Goal: Task Accomplishment & Management: Use online tool/utility

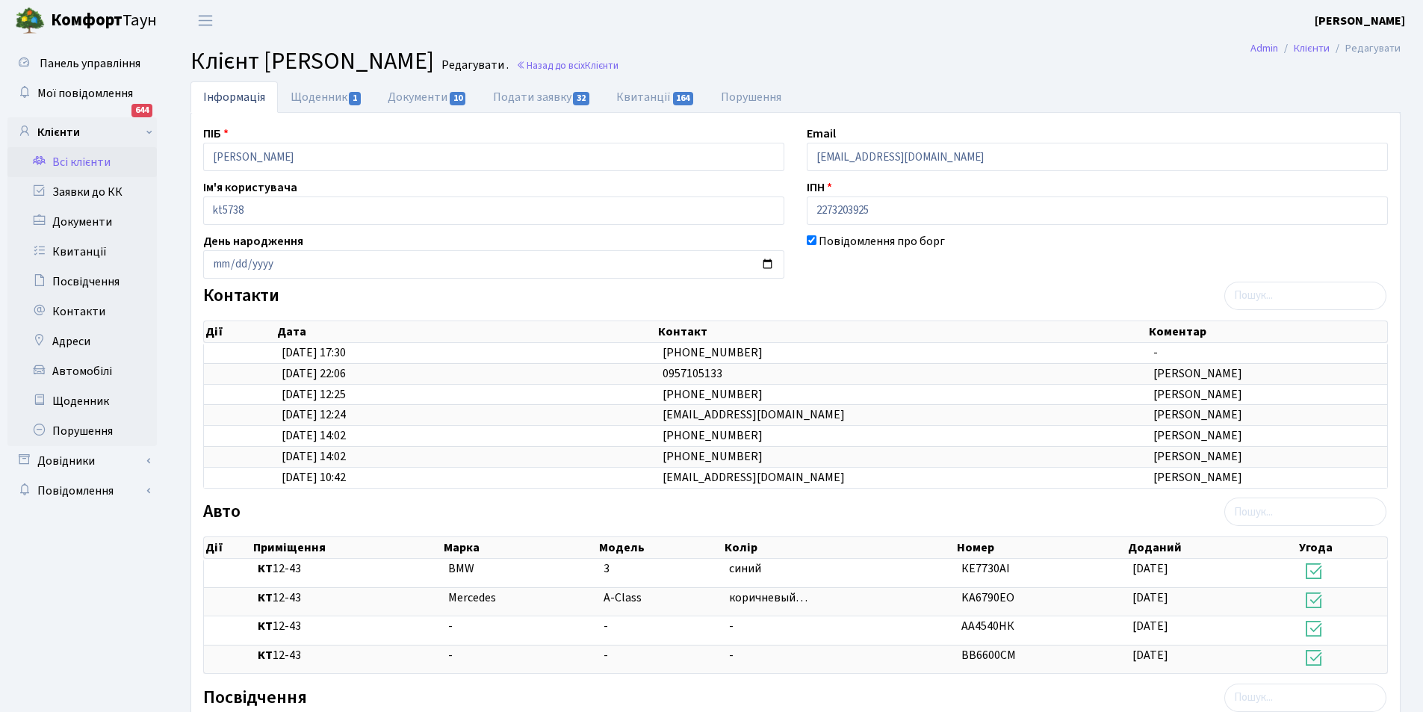
click at [93, 164] on link "Всі клієнти" at bounding box center [81, 162] width 149 height 30
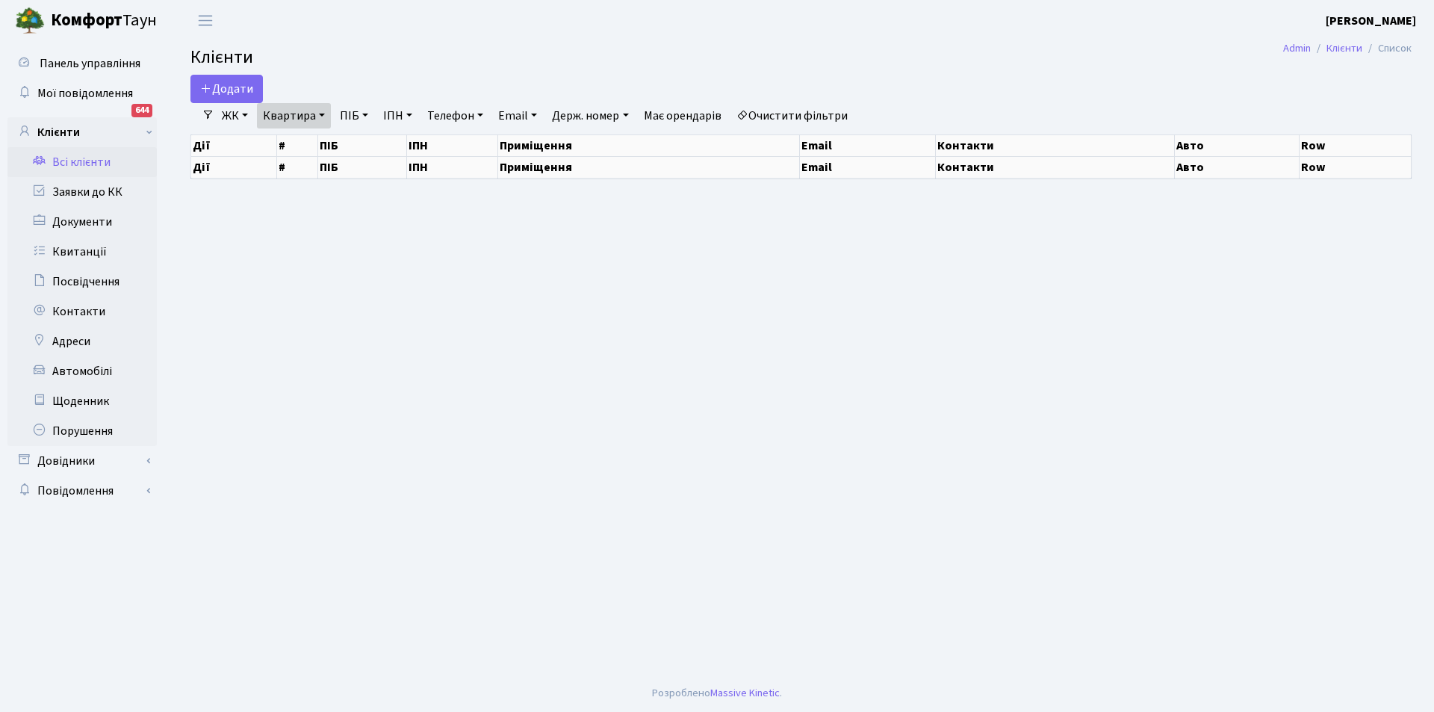
select select "25"
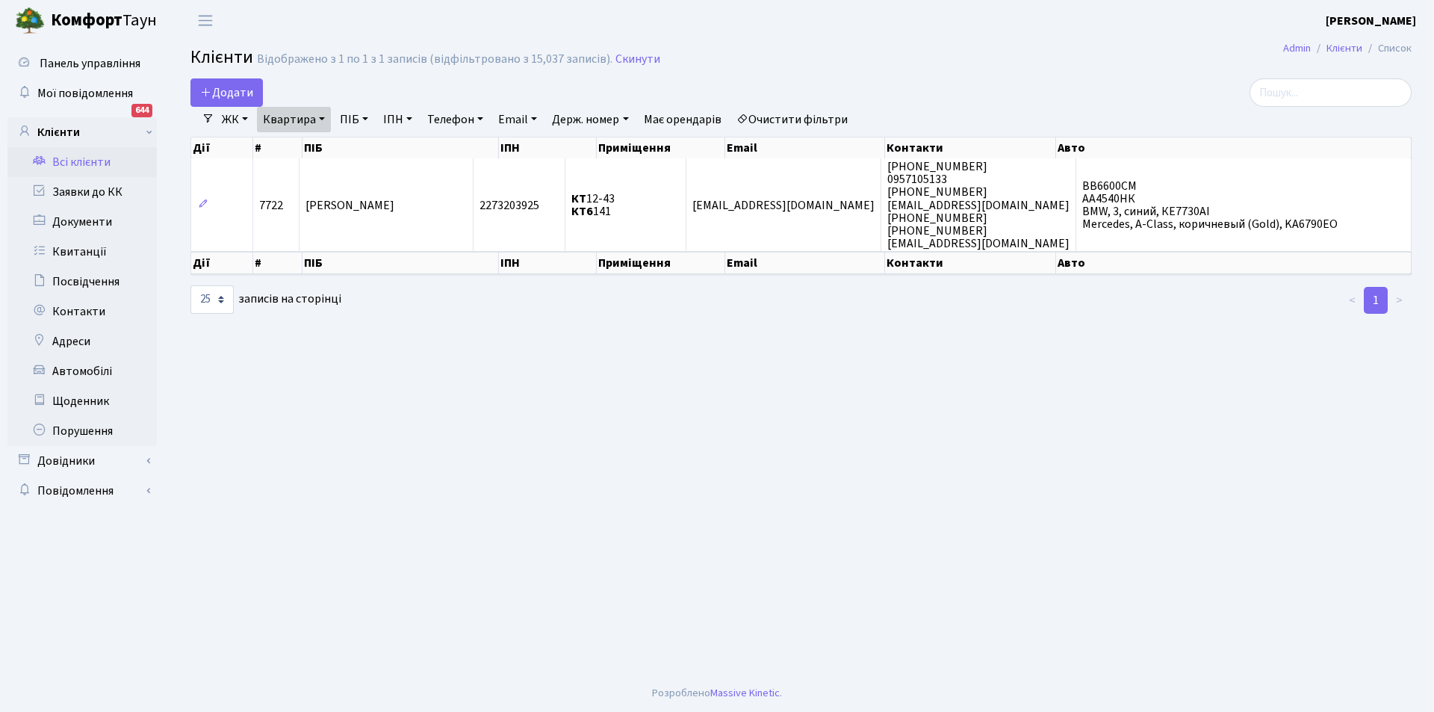
click at [794, 120] on link "Очистити фільтри" at bounding box center [791, 119] width 123 height 25
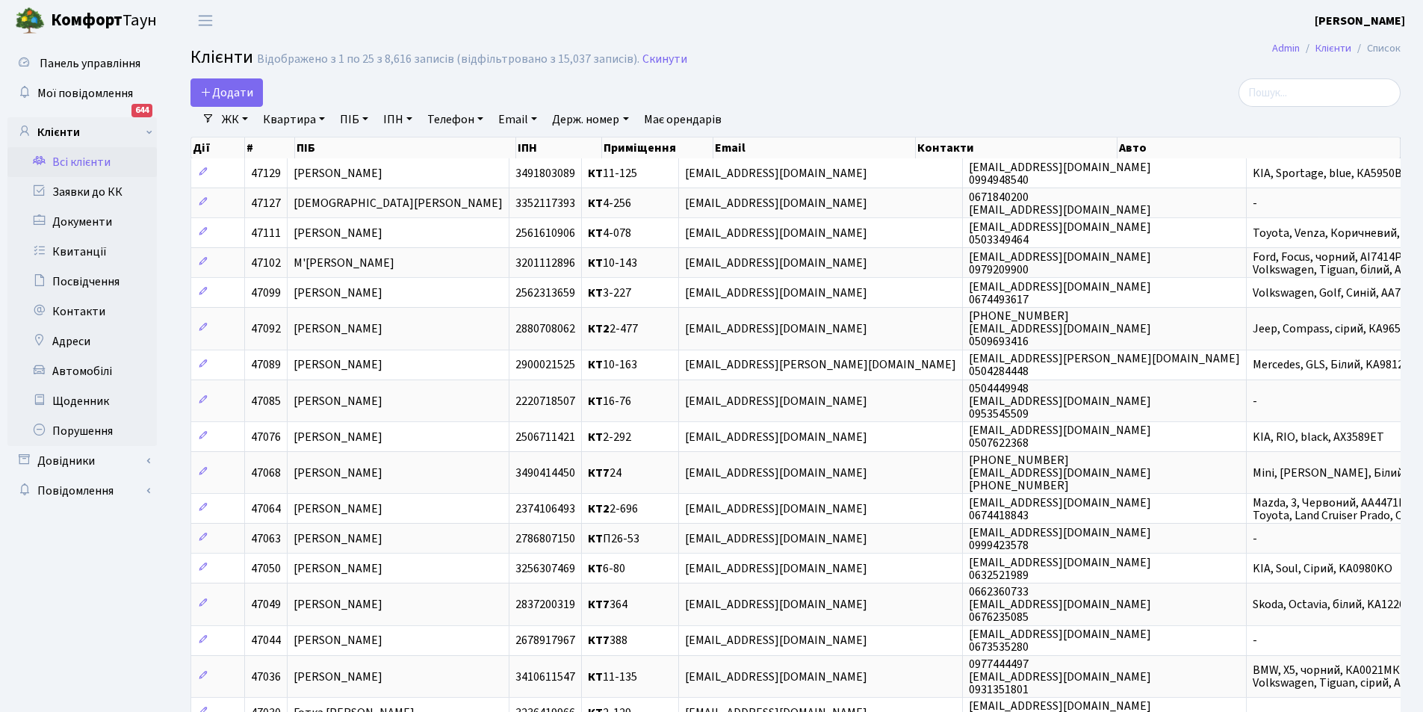
click at [76, 157] on link "Всі клієнти" at bounding box center [81, 162] width 149 height 30
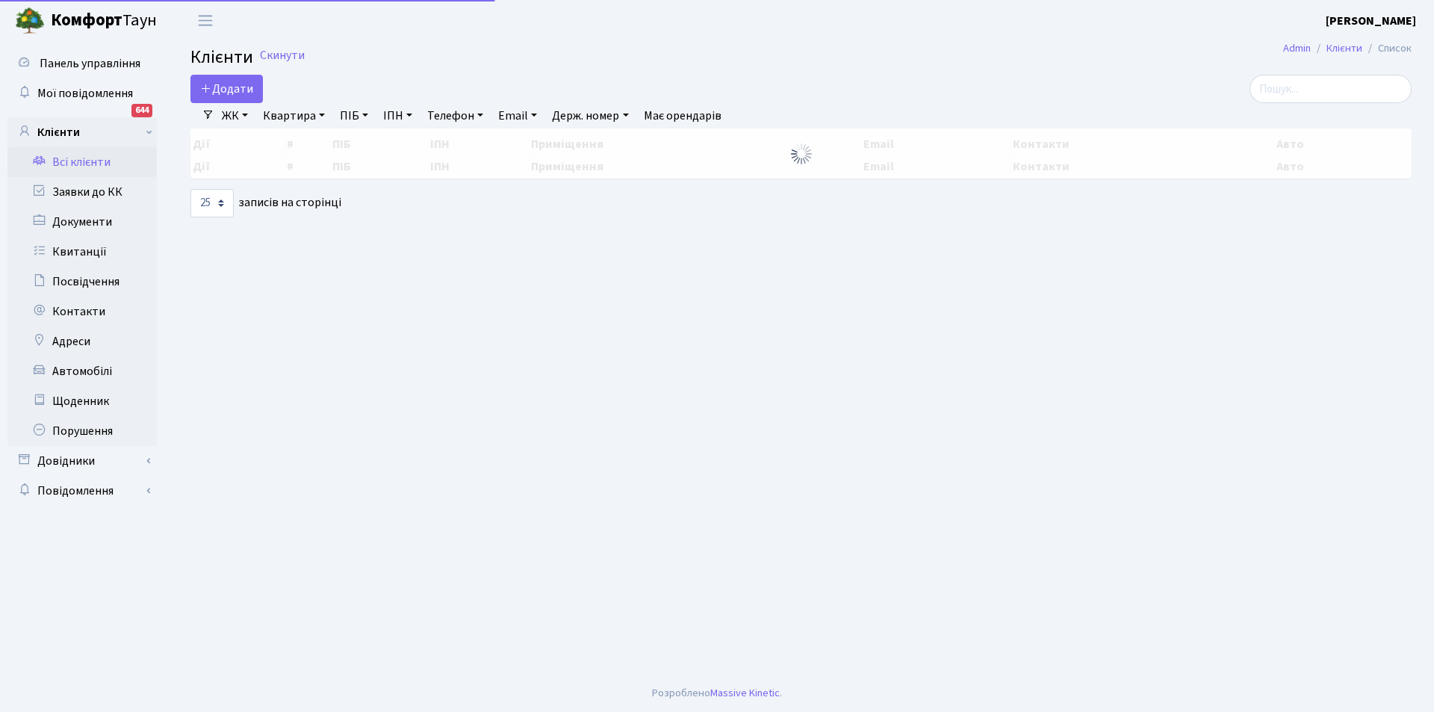
select select "25"
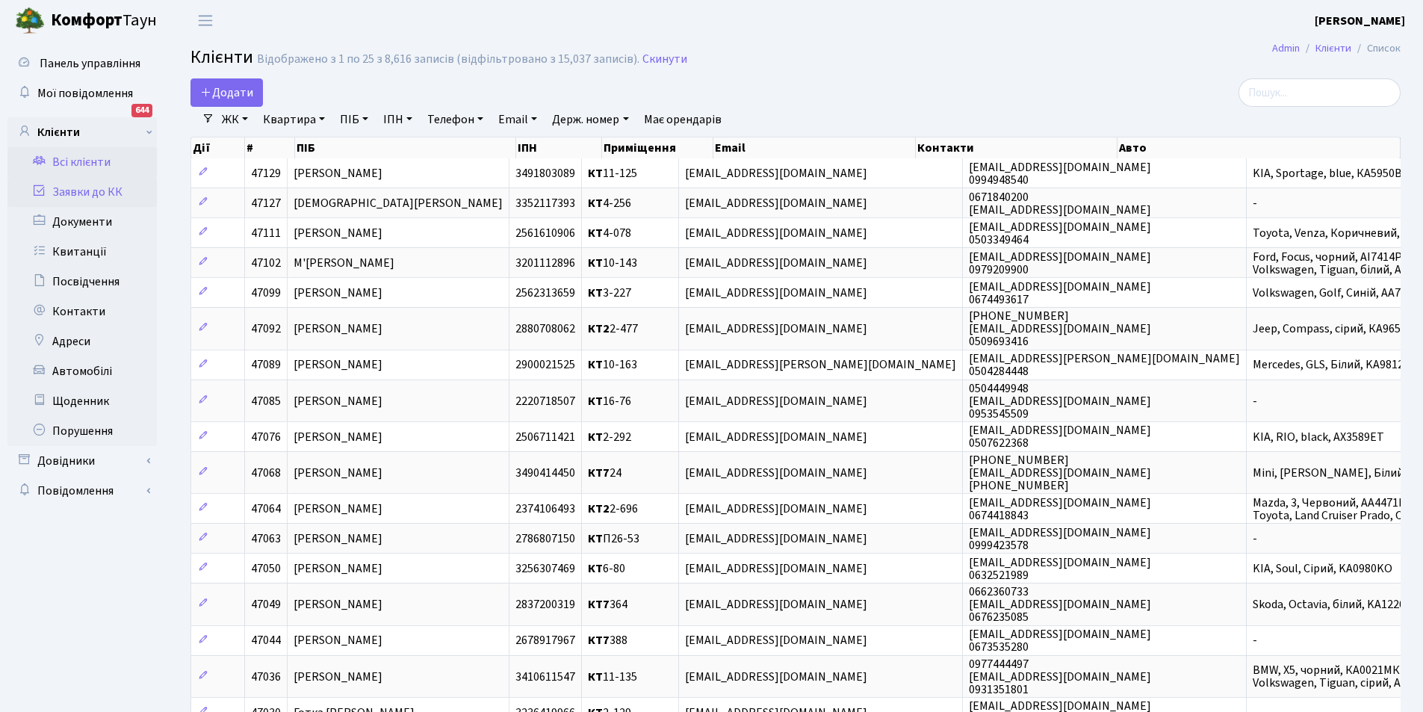
click at [83, 191] on link "Заявки до КК" at bounding box center [81, 192] width 149 height 30
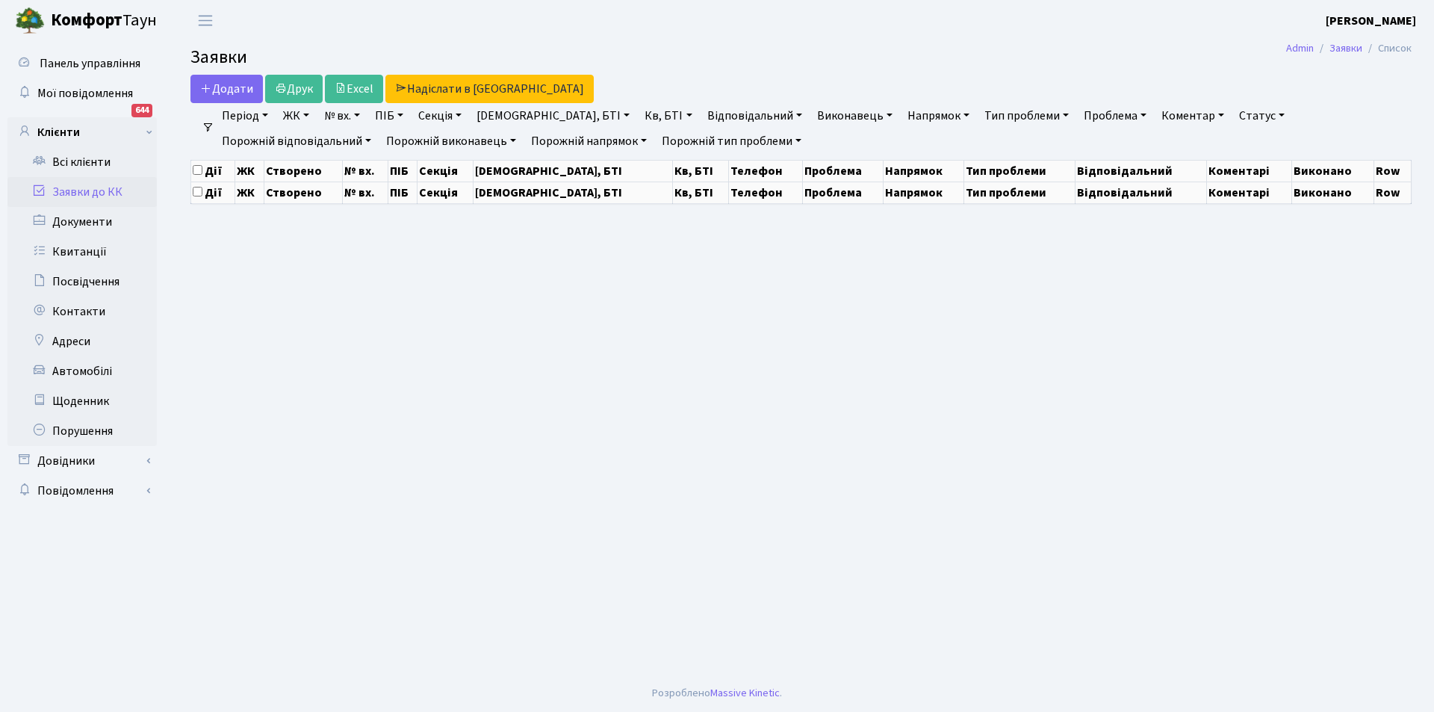
select select "25"
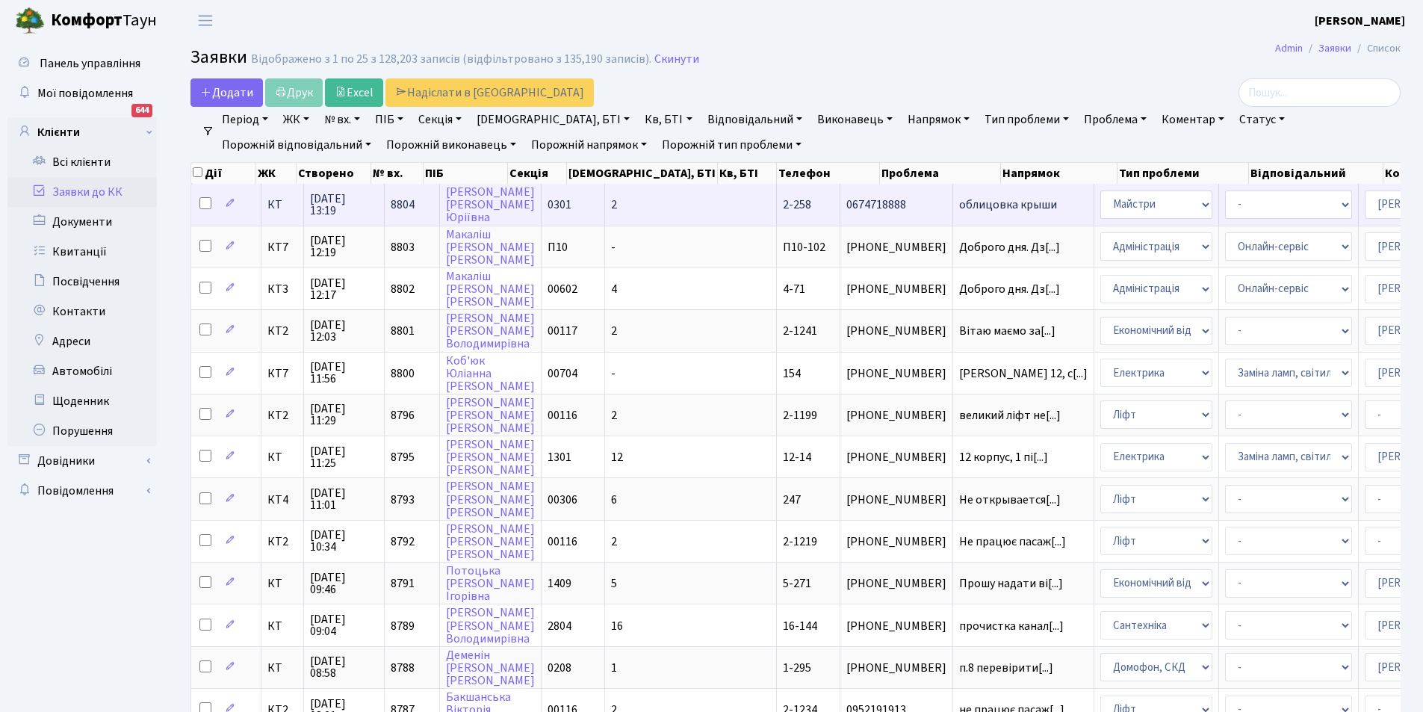
click at [959, 209] on span "облицовка крыши" at bounding box center [1023, 205] width 128 height 12
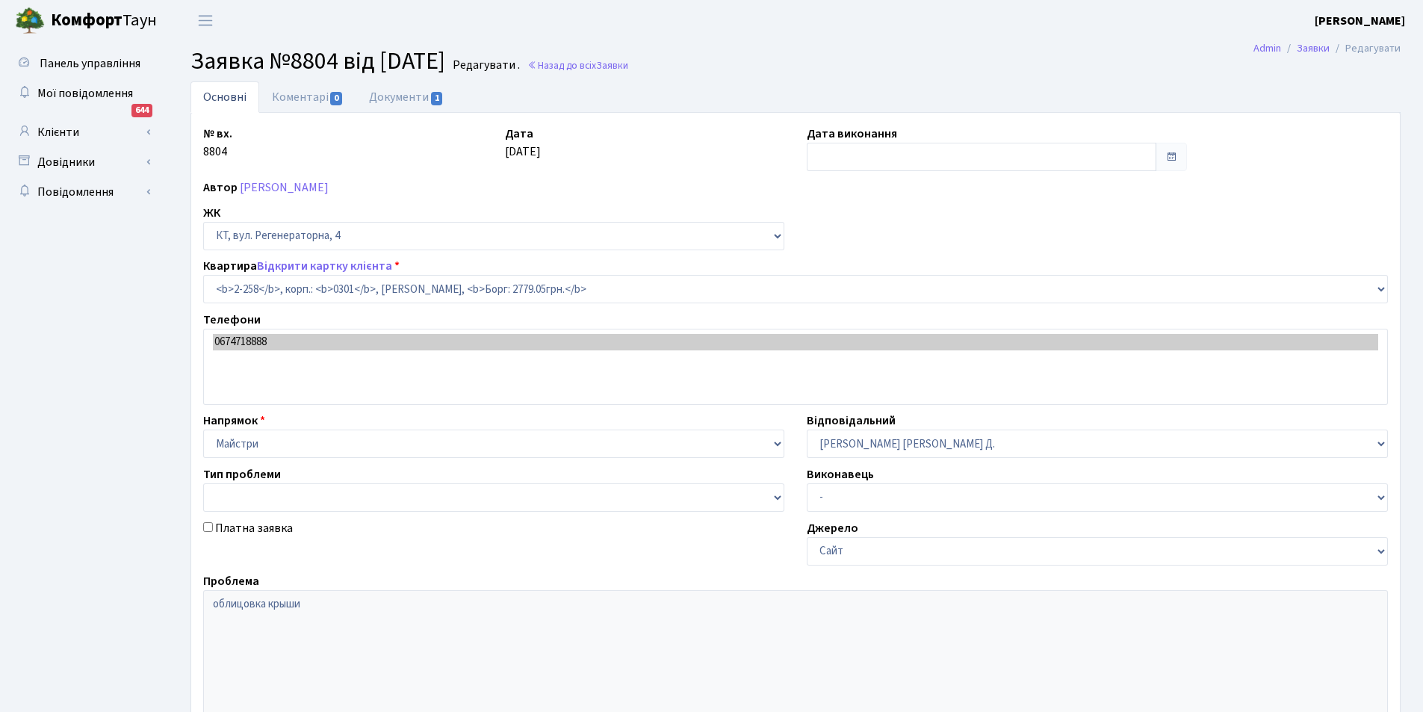
select select "523"
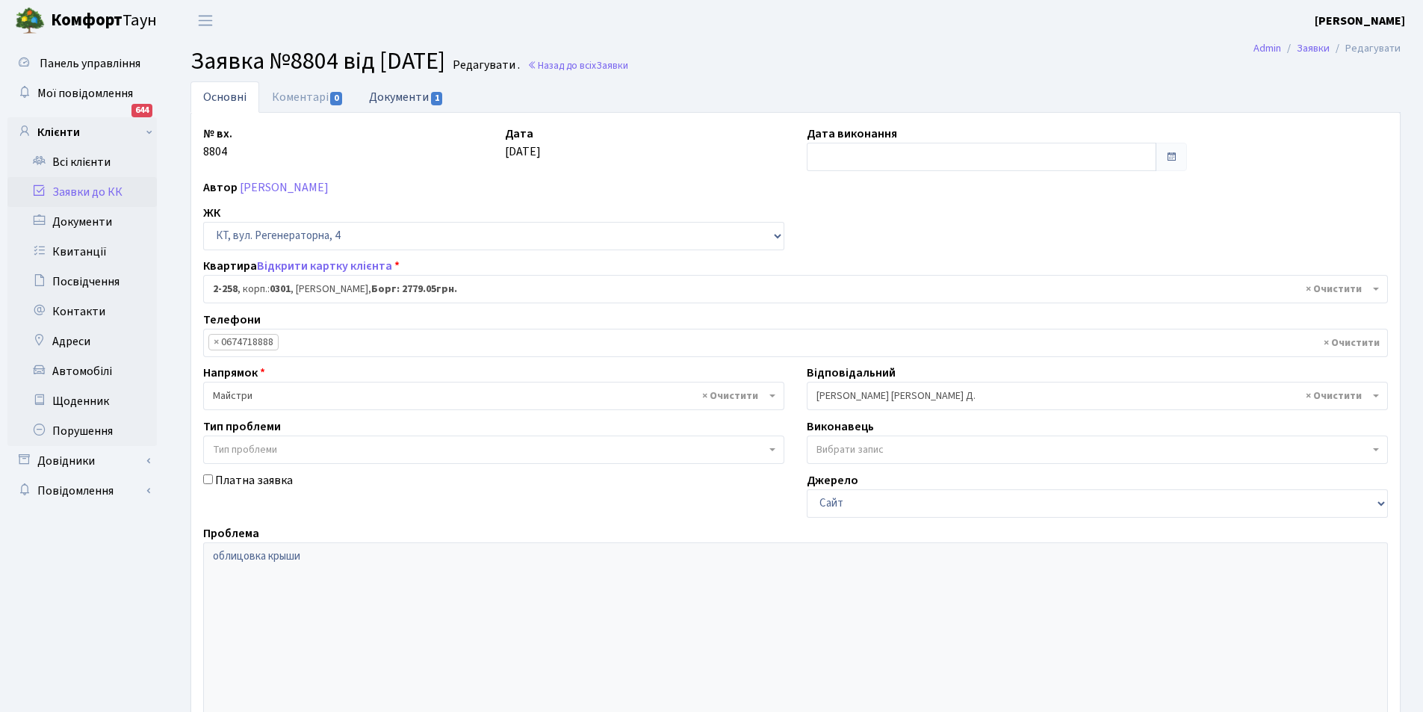
click at [412, 97] on link "Документи 1" at bounding box center [406, 96] width 100 height 31
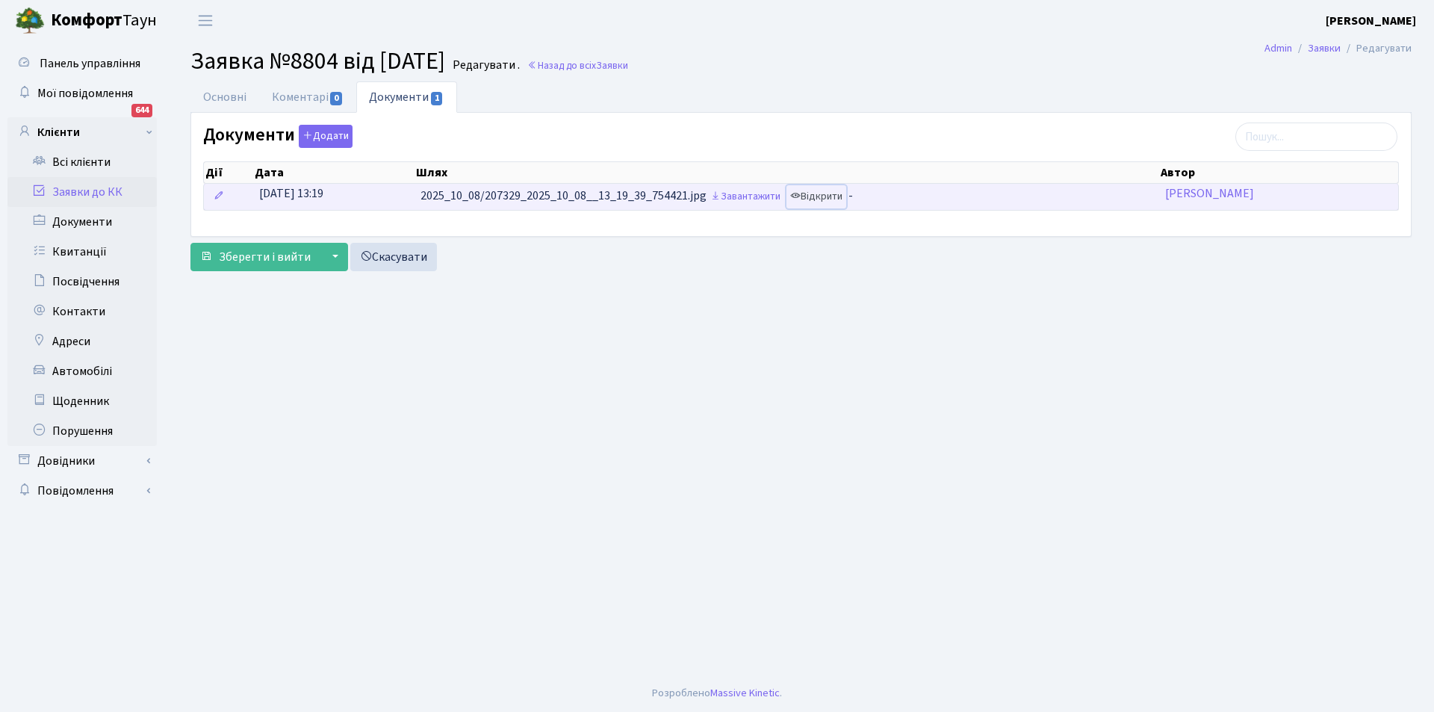
click at [838, 200] on link "Відкрити" at bounding box center [816, 196] width 60 height 23
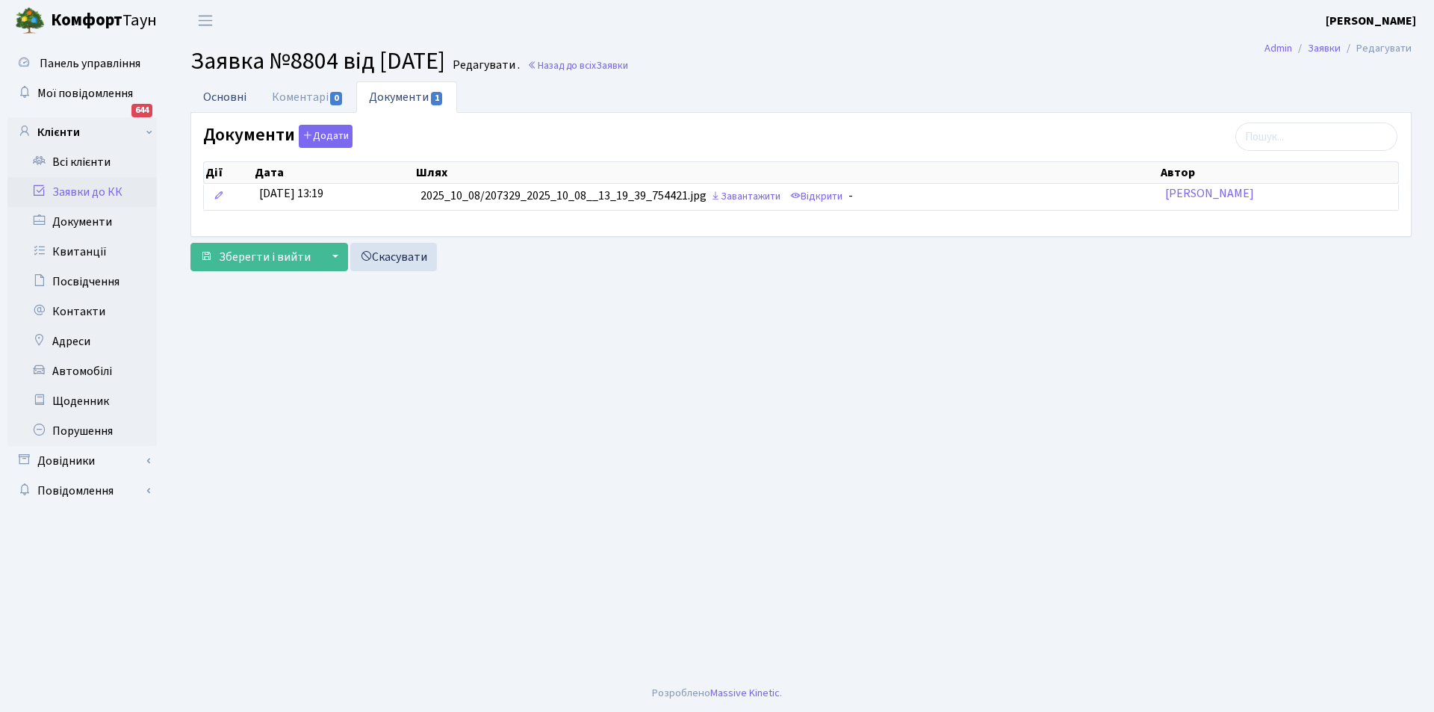
click at [225, 96] on link "Основні" at bounding box center [224, 96] width 69 height 31
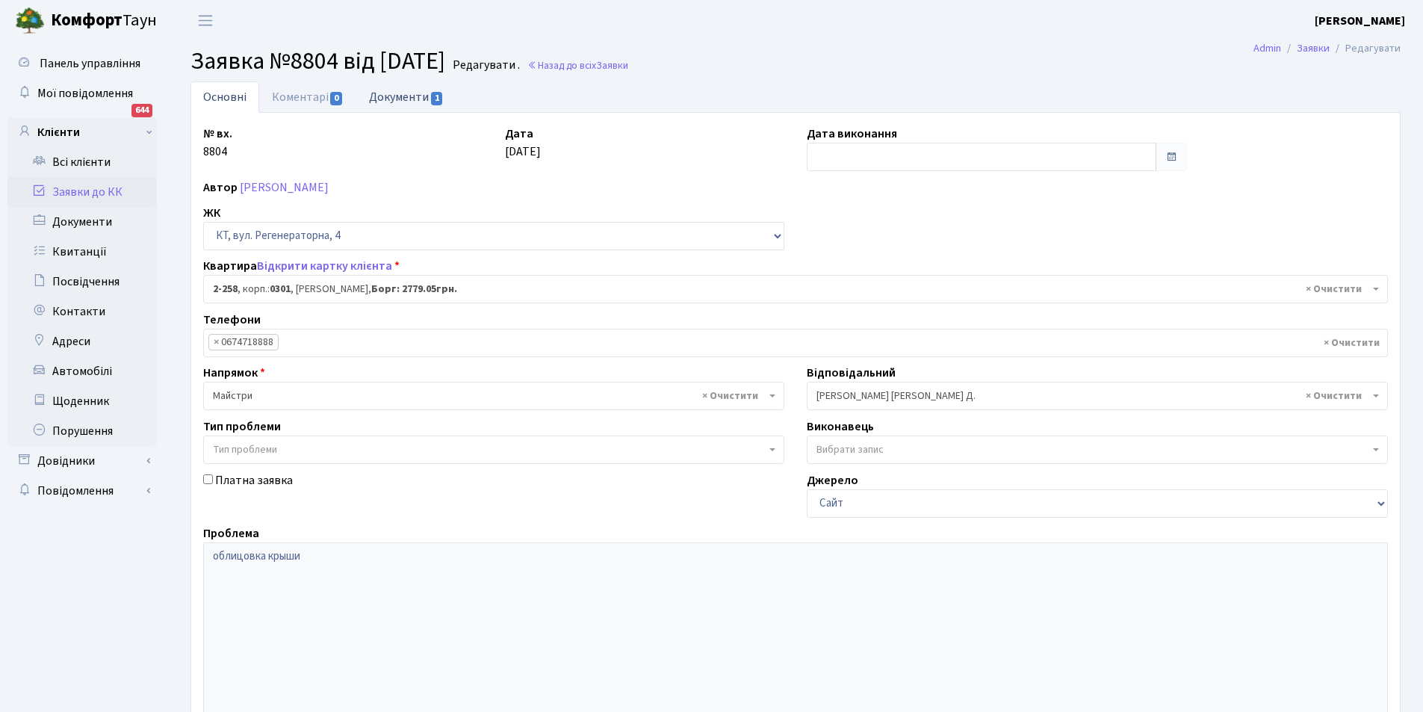
click at [406, 102] on link "Документи 1" at bounding box center [406, 96] width 100 height 31
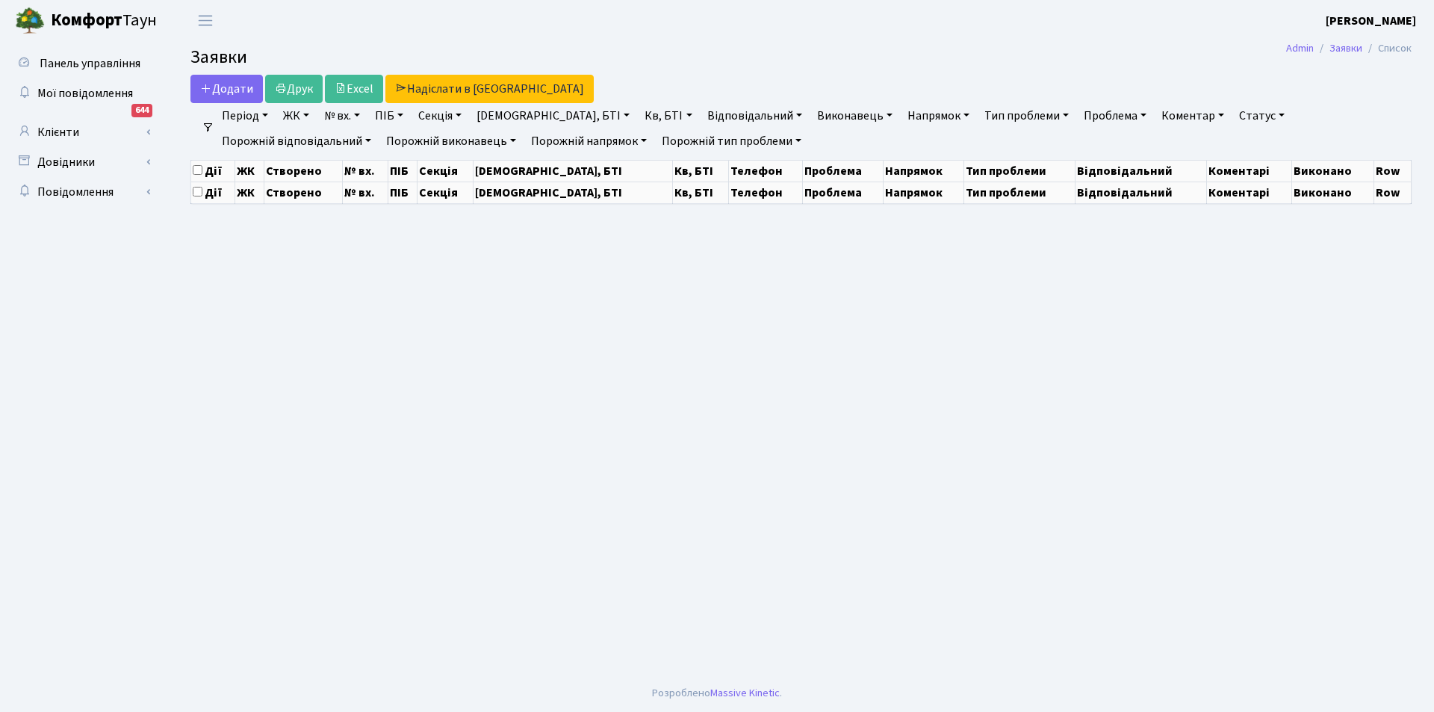
select select "25"
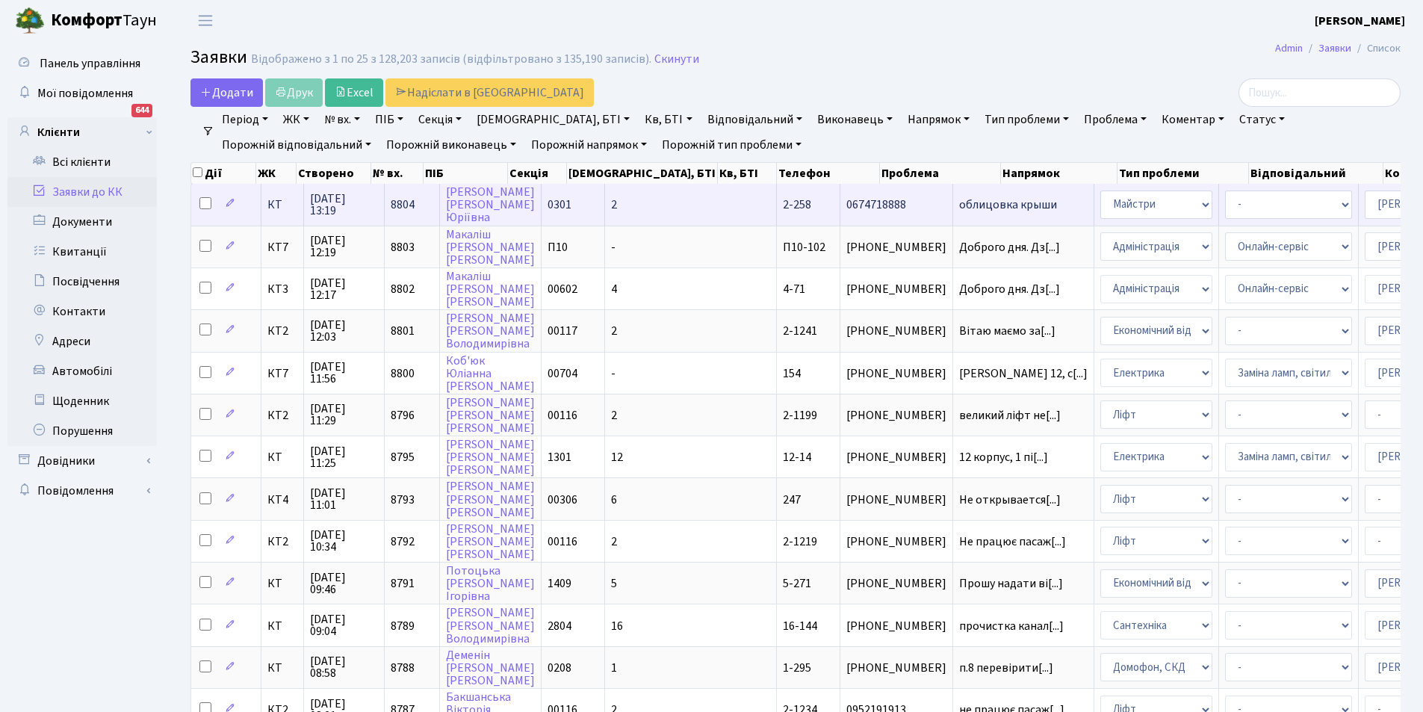
click at [959, 200] on span "облицовка крыши" at bounding box center [1023, 205] width 128 height 12
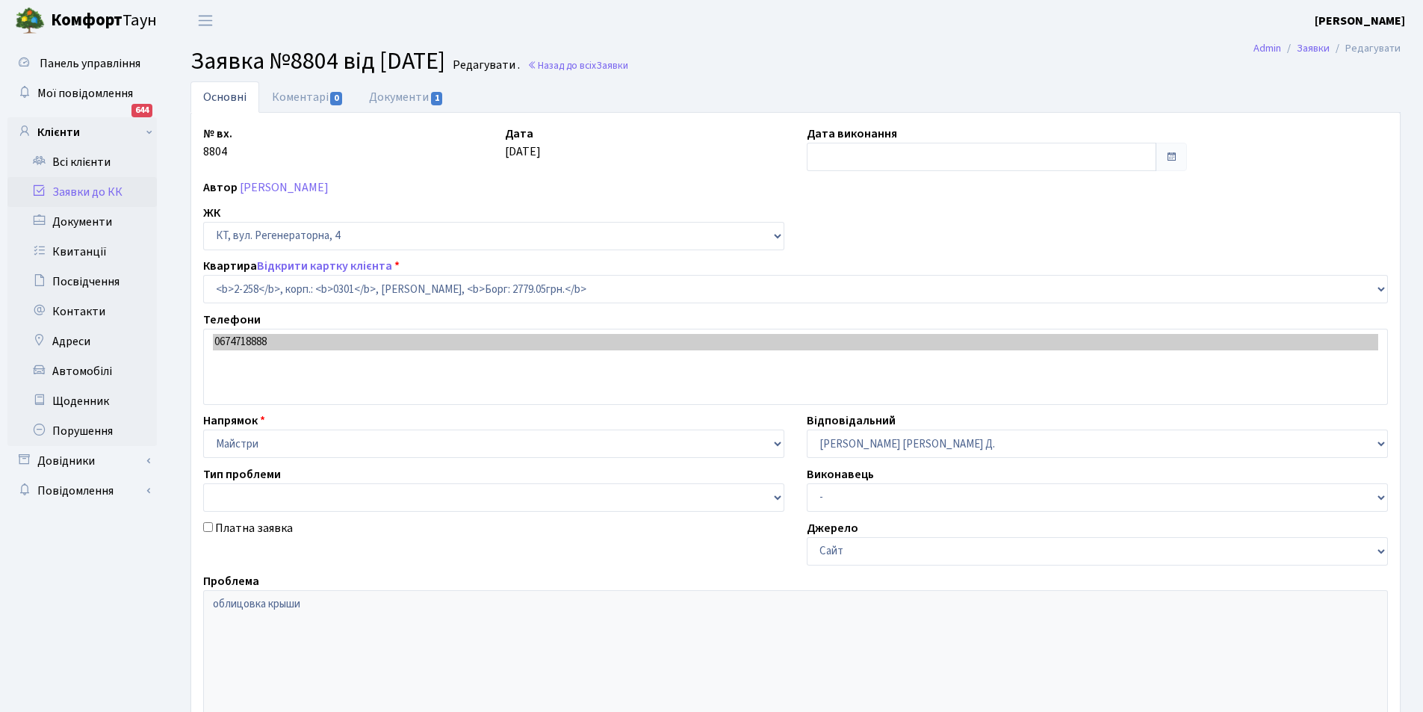
select select "523"
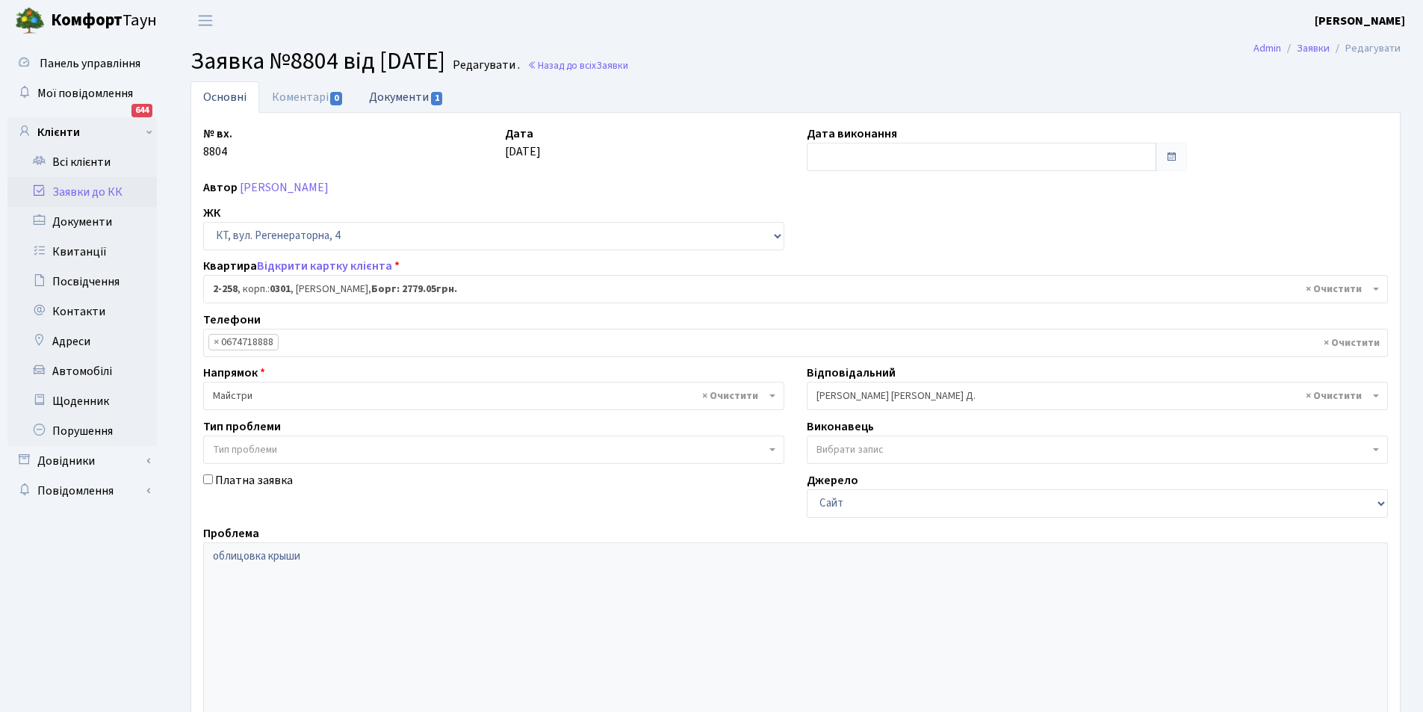
click at [392, 97] on link "Документи 1" at bounding box center [406, 96] width 100 height 31
select select "25"
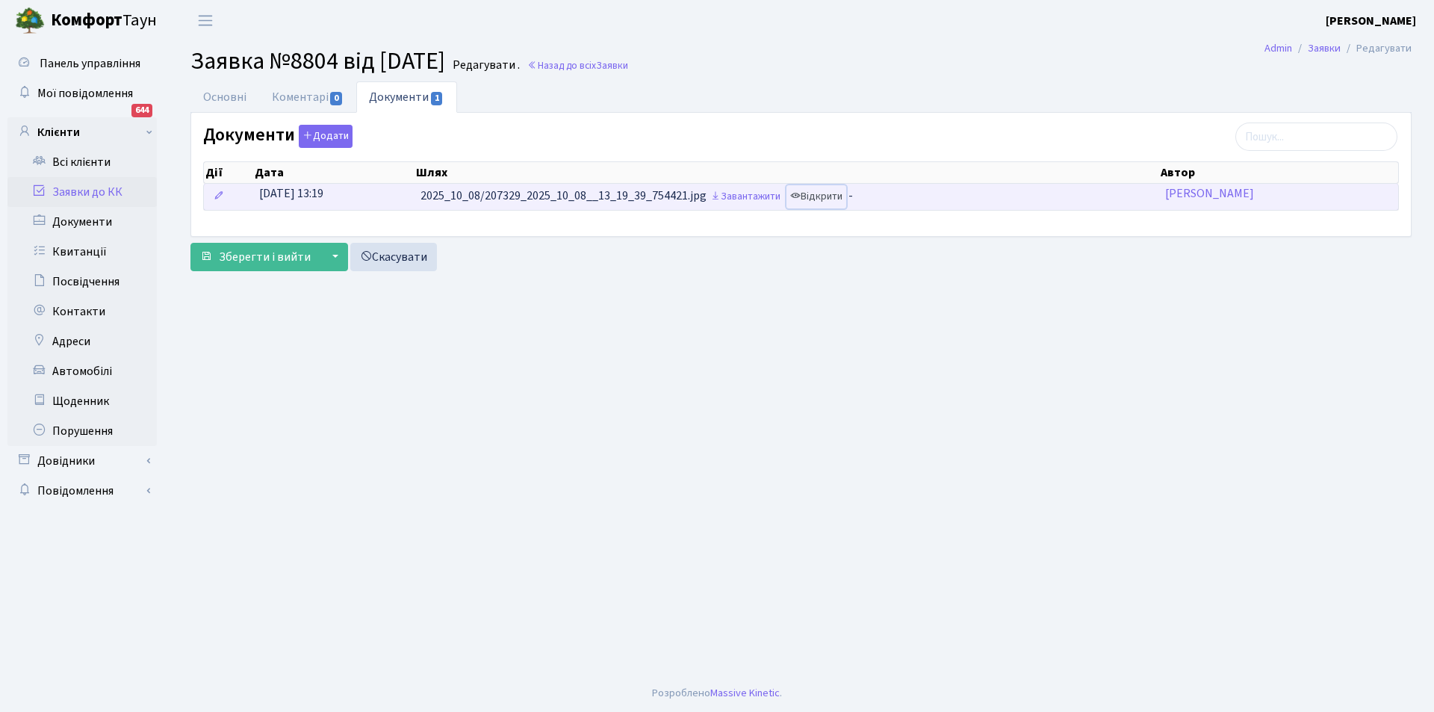
click at [815, 200] on link "Відкрити" at bounding box center [816, 196] width 60 height 23
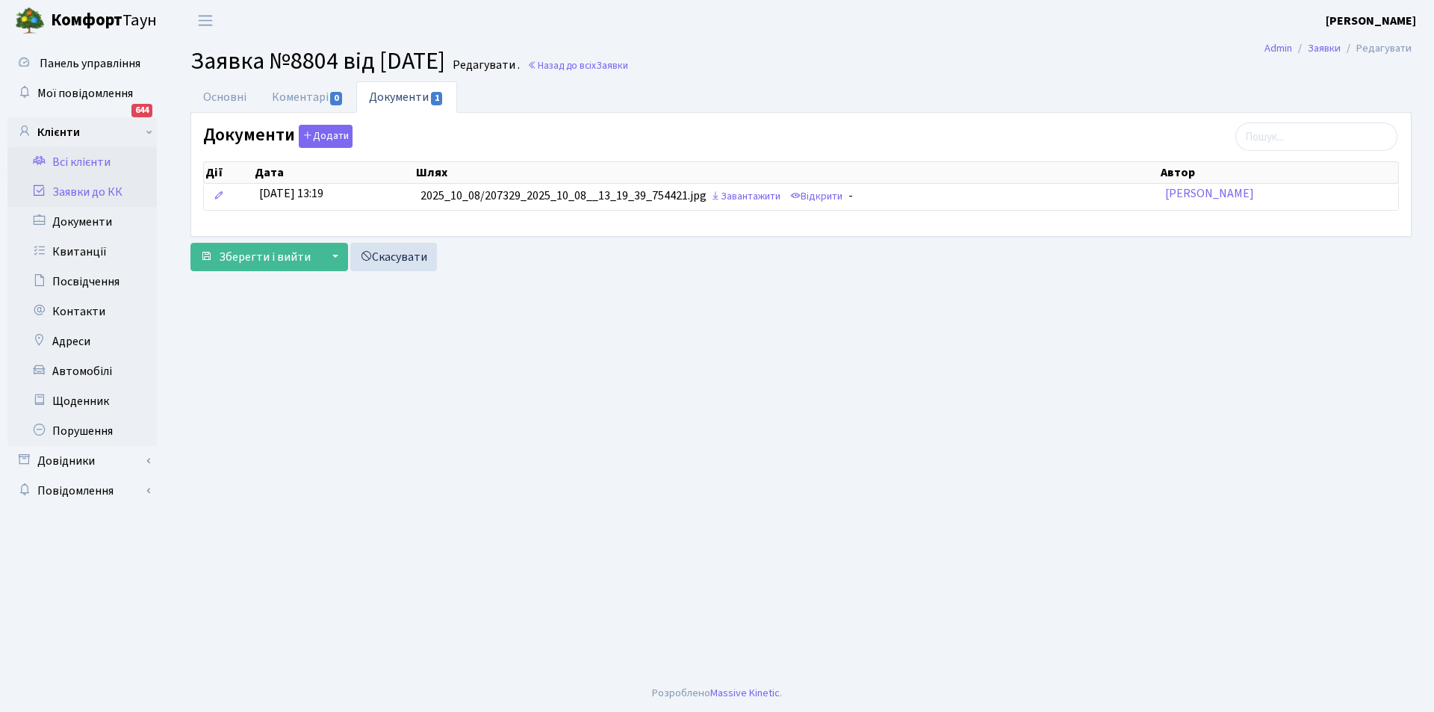
click at [94, 155] on link "Всі клієнти" at bounding box center [81, 162] width 149 height 30
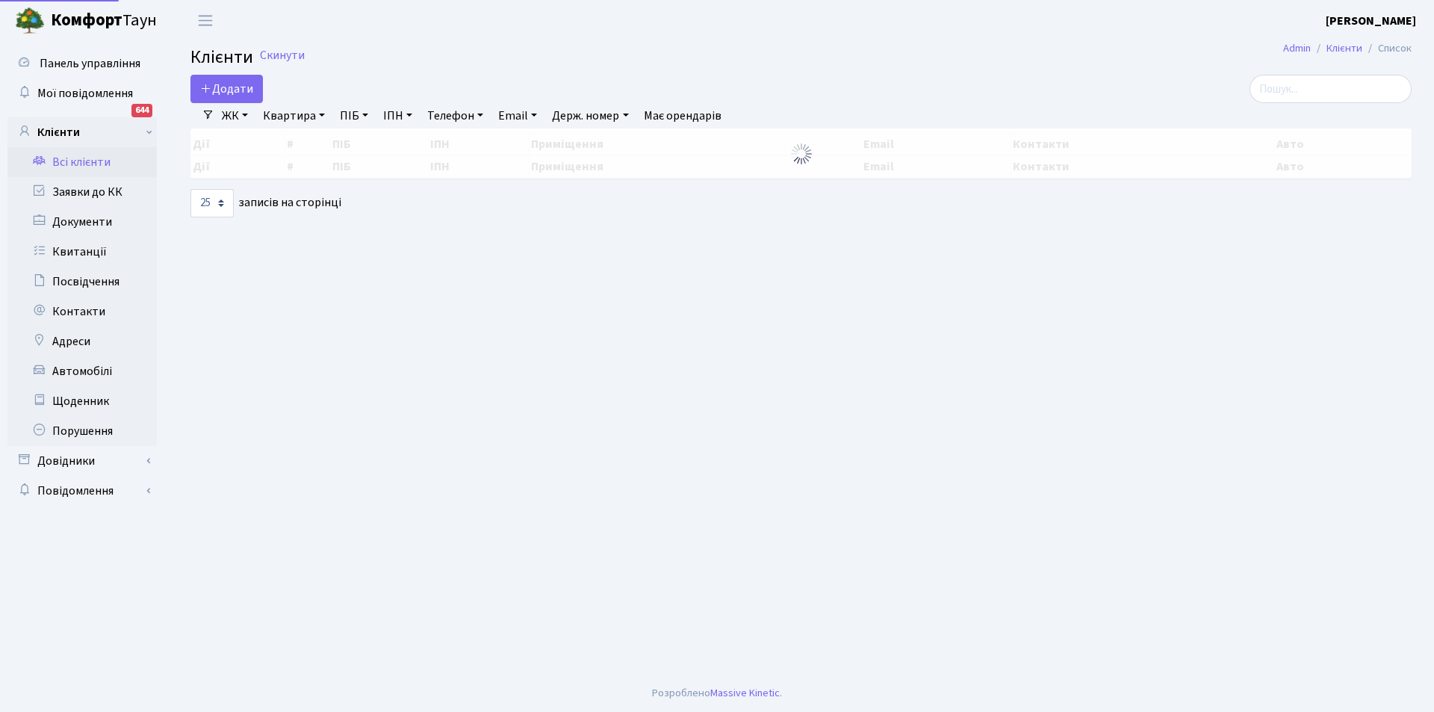
select select "25"
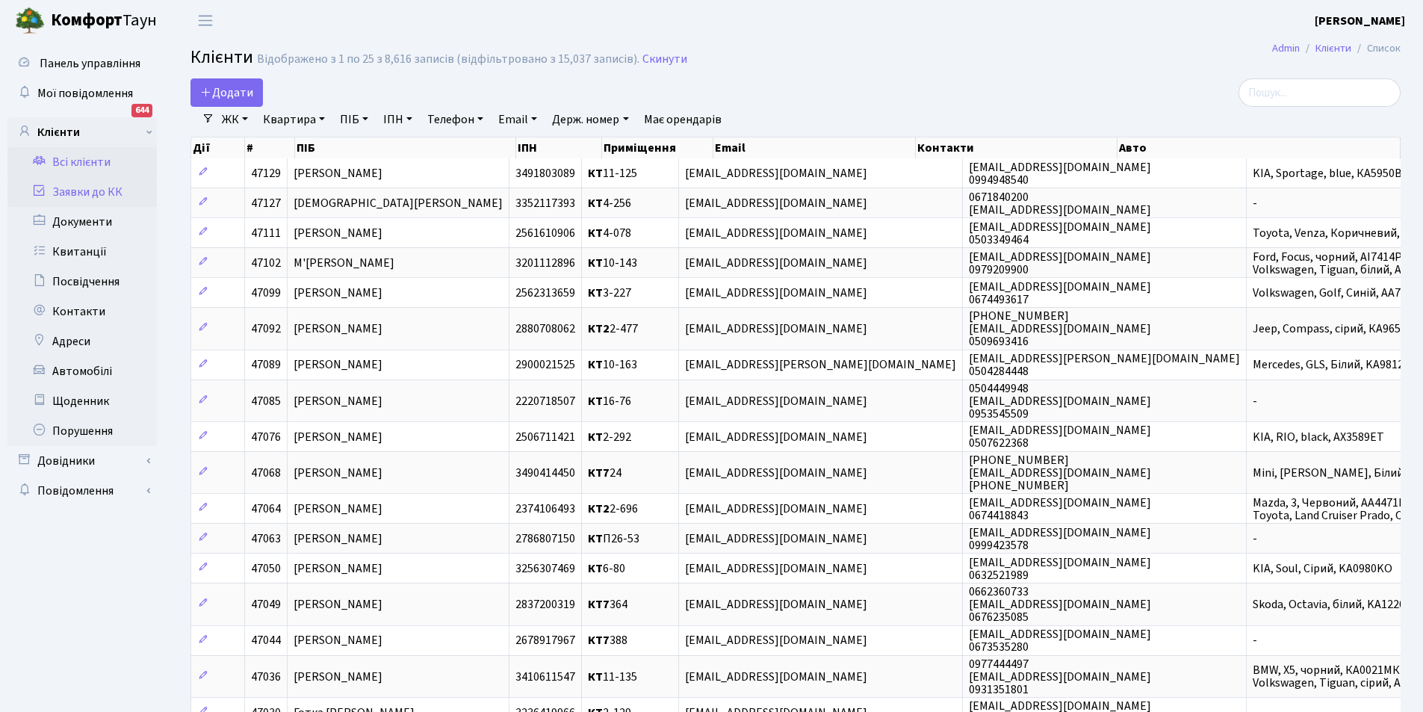
click at [97, 181] on link "Заявки до КК" at bounding box center [81, 192] width 149 height 30
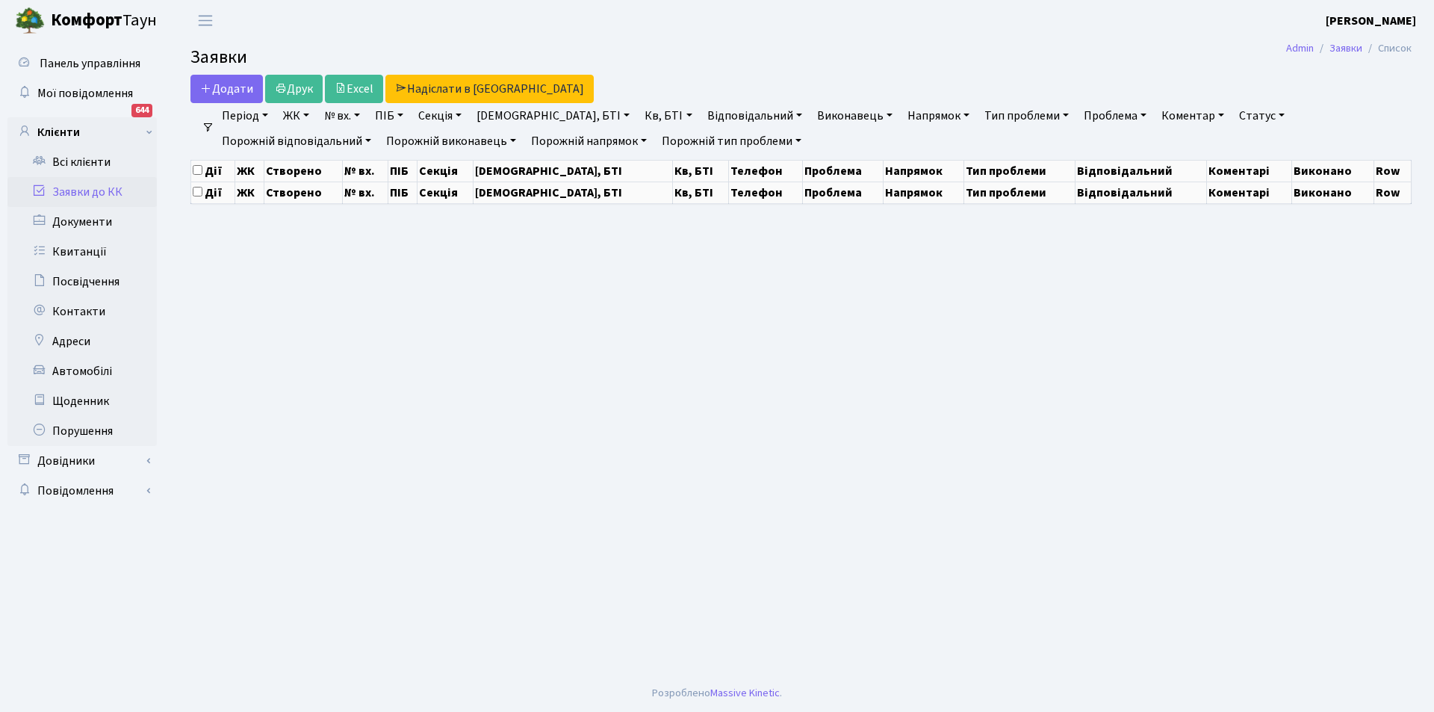
click at [639, 117] on link "Кв, БТІ" at bounding box center [668, 115] width 59 height 25
select select "25"
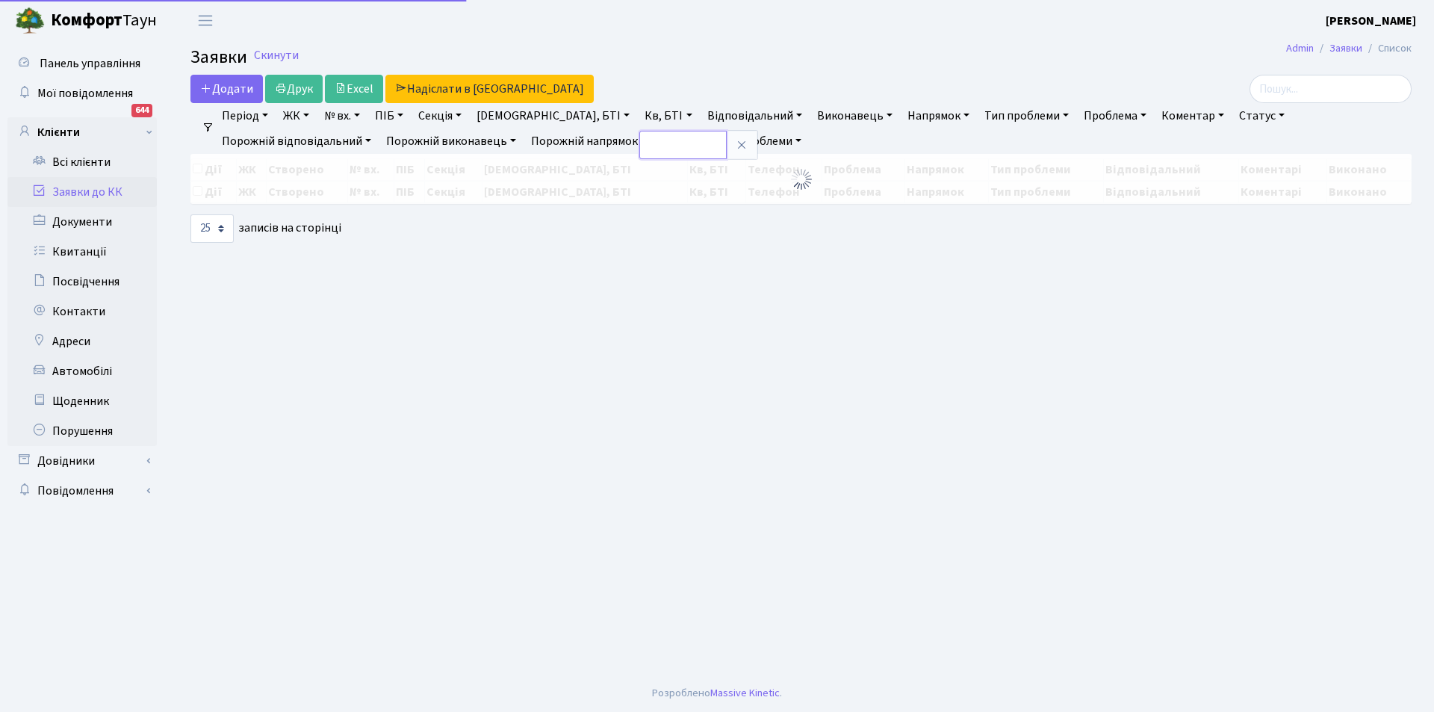
click at [639, 140] on input "text" at bounding box center [682, 145] width 87 height 28
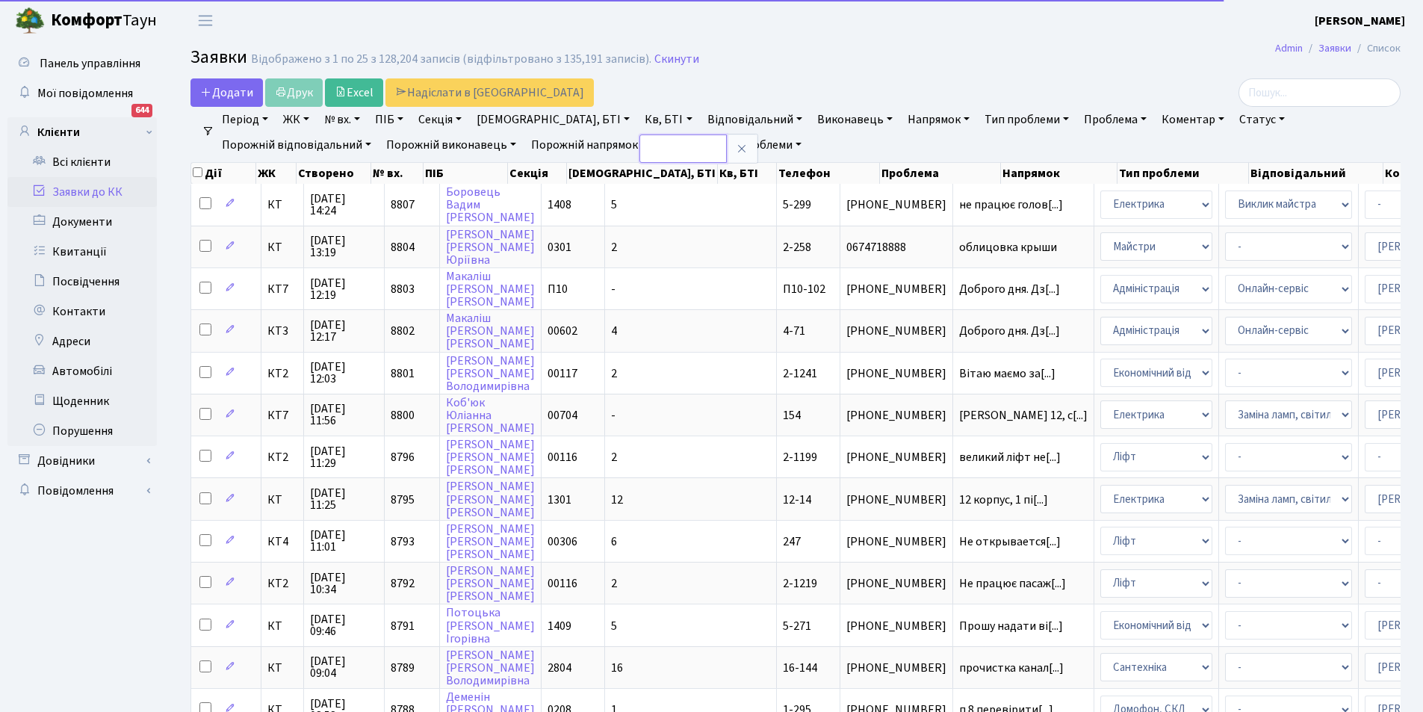
click at [639, 140] on input "text" at bounding box center [682, 148] width 87 height 28
type input "10-130"
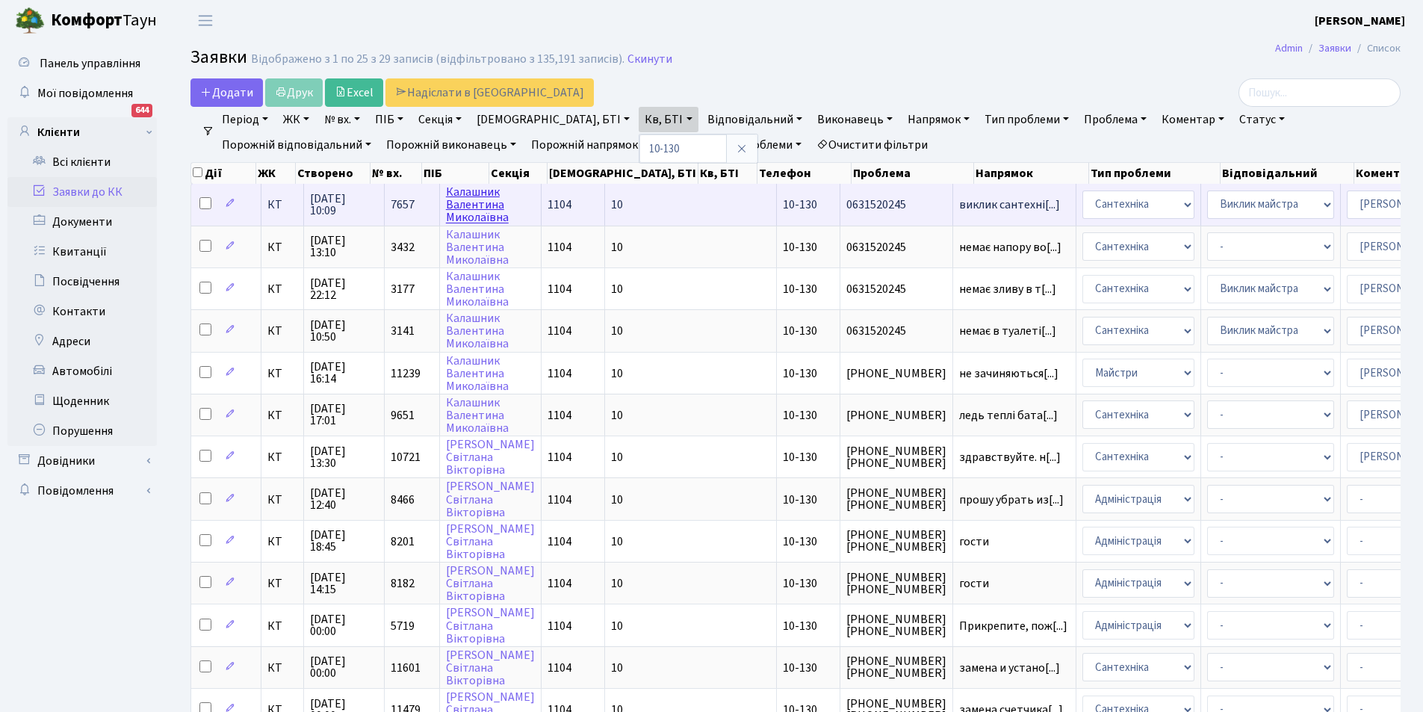
click at [453, 202] on link "[PERSON_NAME] [PERSON_NAME]" at bounding box center [477, 205] width 63 height 42
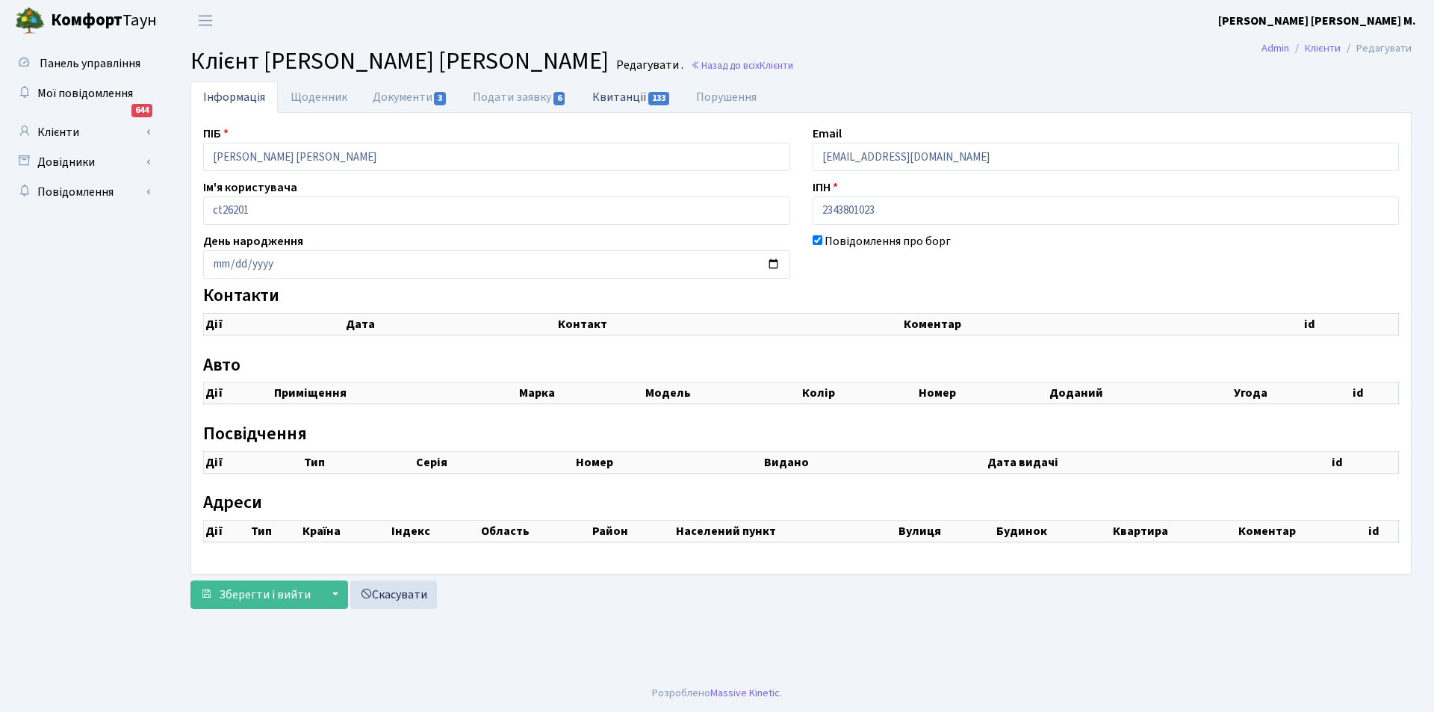
click at [619, 99] on link "Квитанції 133" at bounding box center [632, 96] width 104 height 31
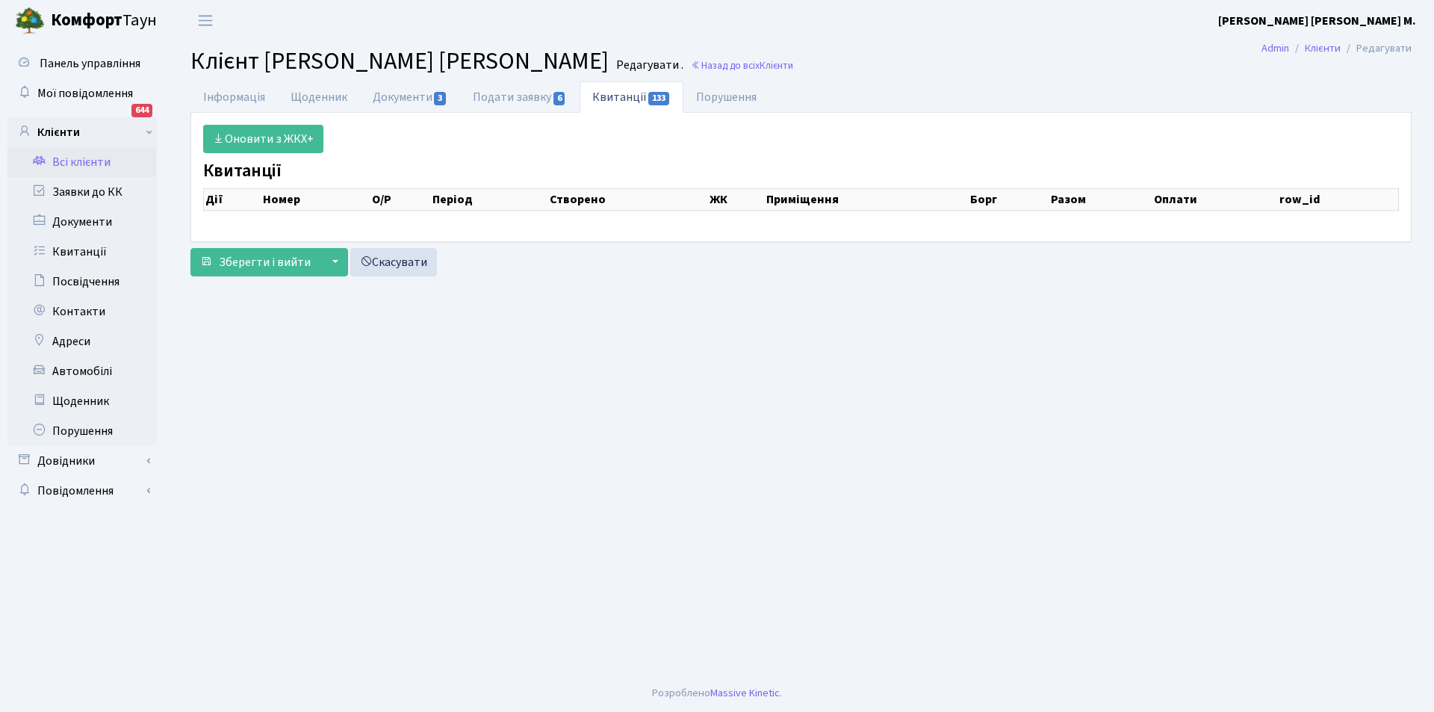
select select "25"
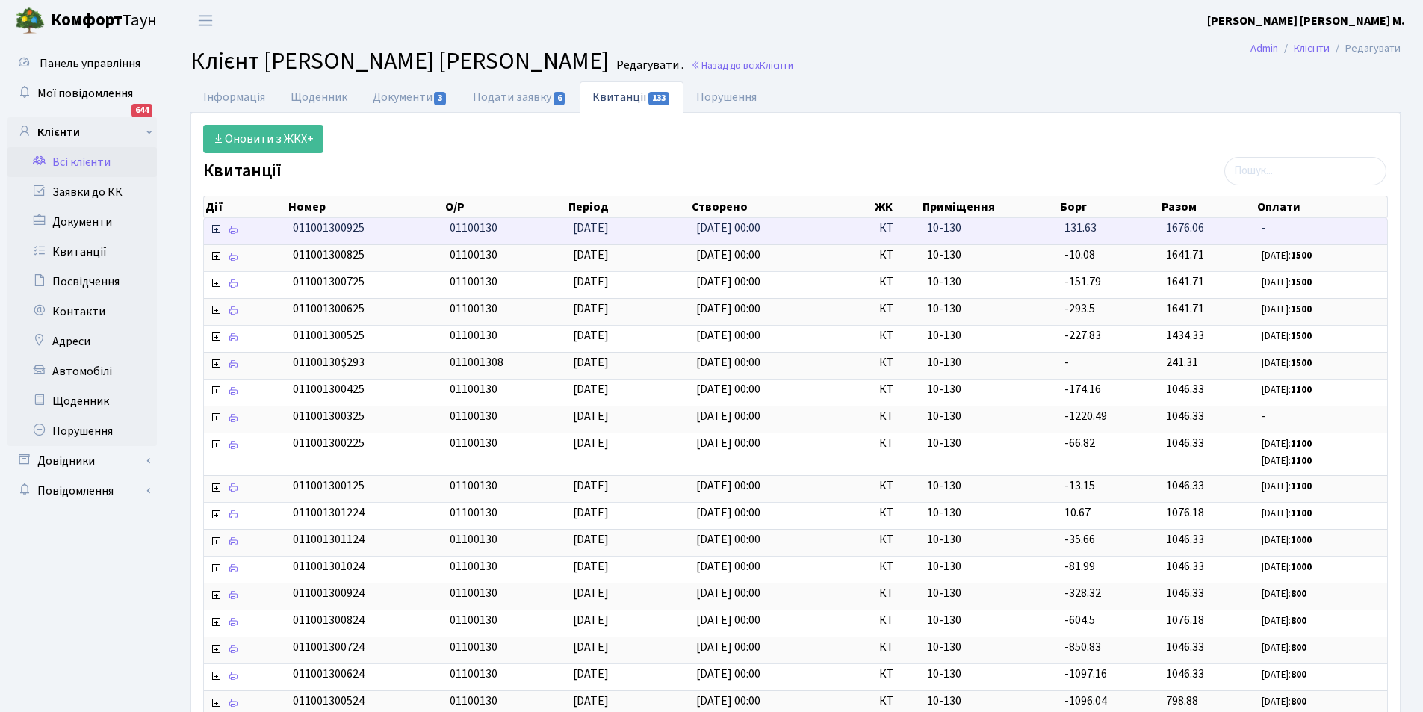
click at [312, 229] on span "011001300925" at bounding box center [329, 228] width 72 height 16
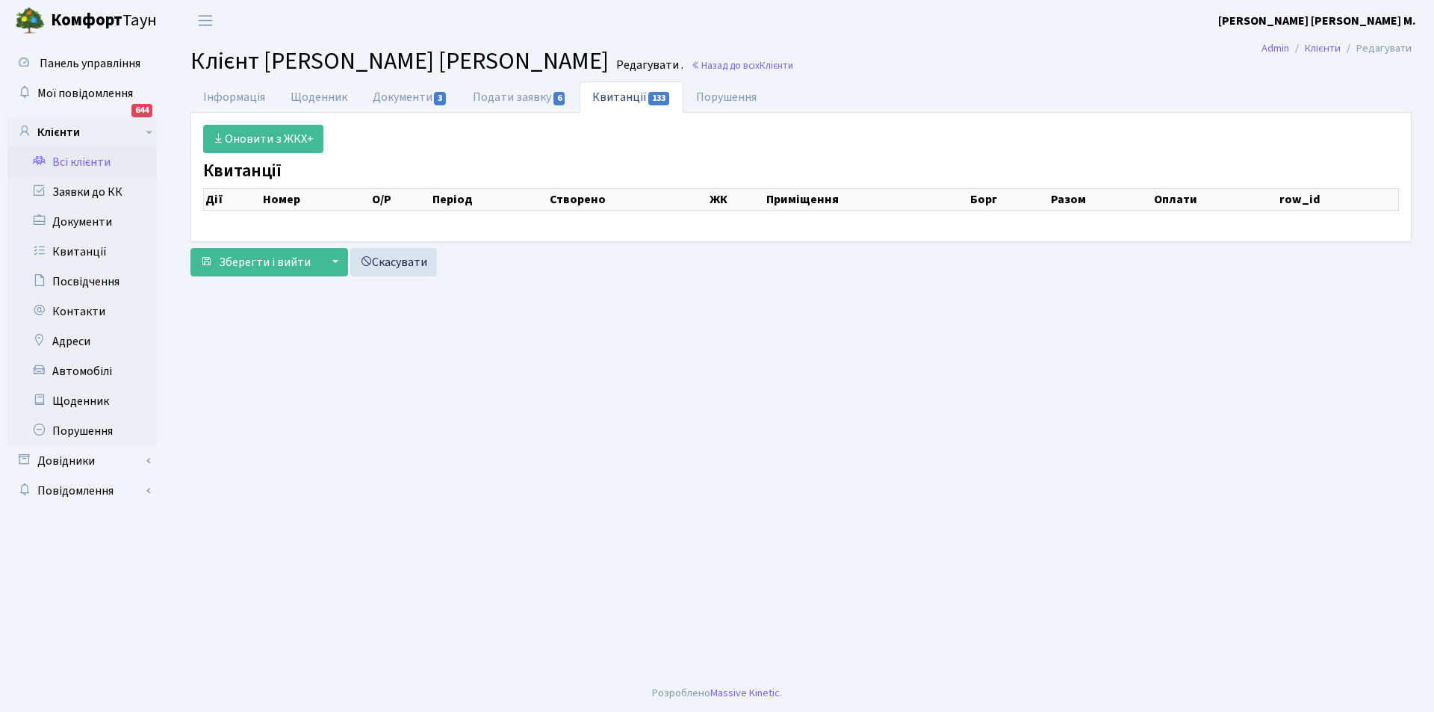
select select "25"
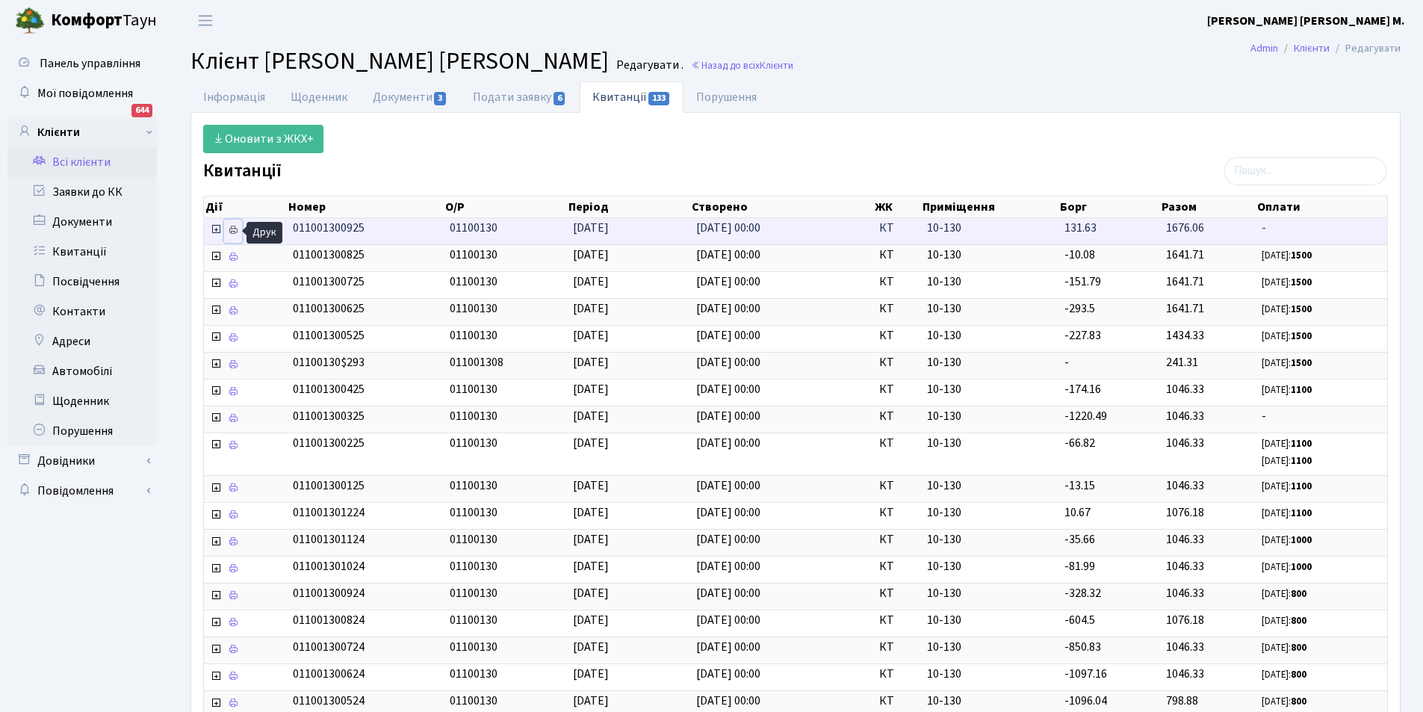
click at [233, 234] on icon at bounding box center [233, 230] width 10 height 10
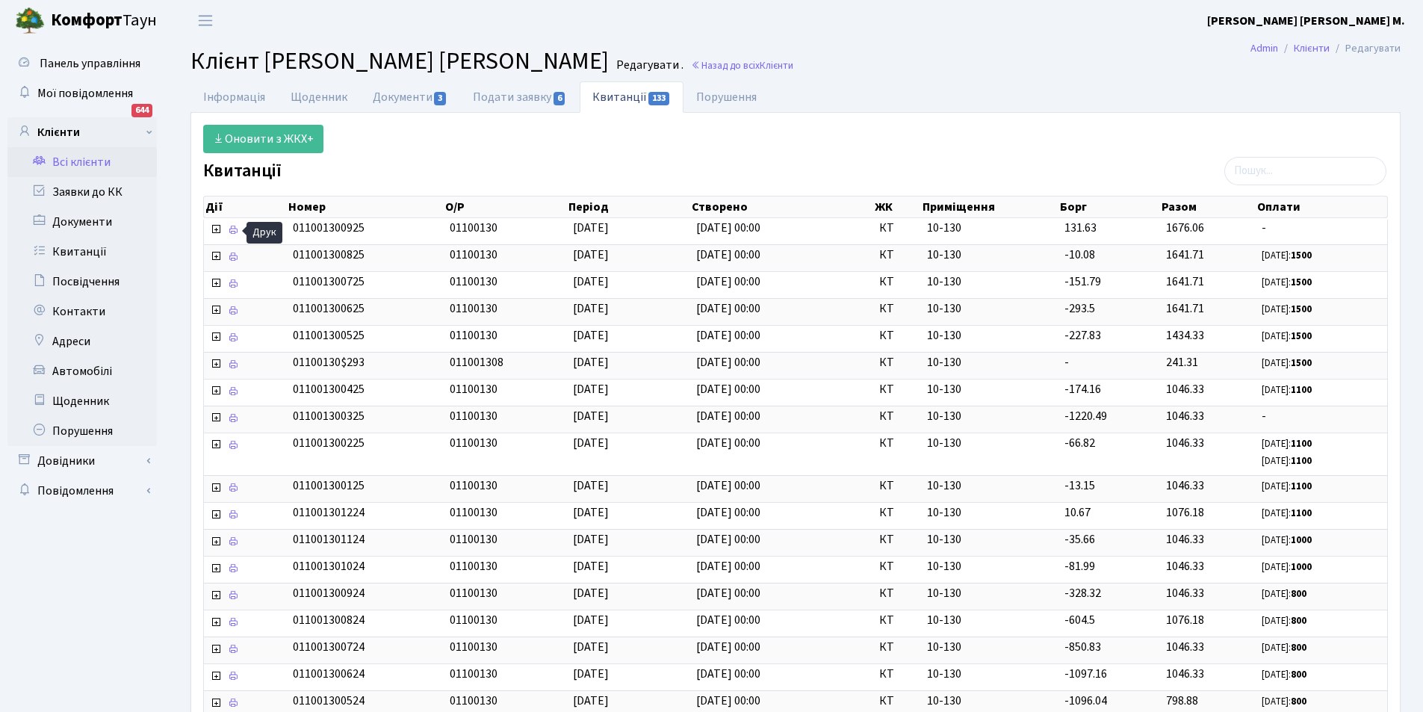
click at [87, 154] on link "Всі клієнти" at bounding box center [81, 162] width 149 height 30
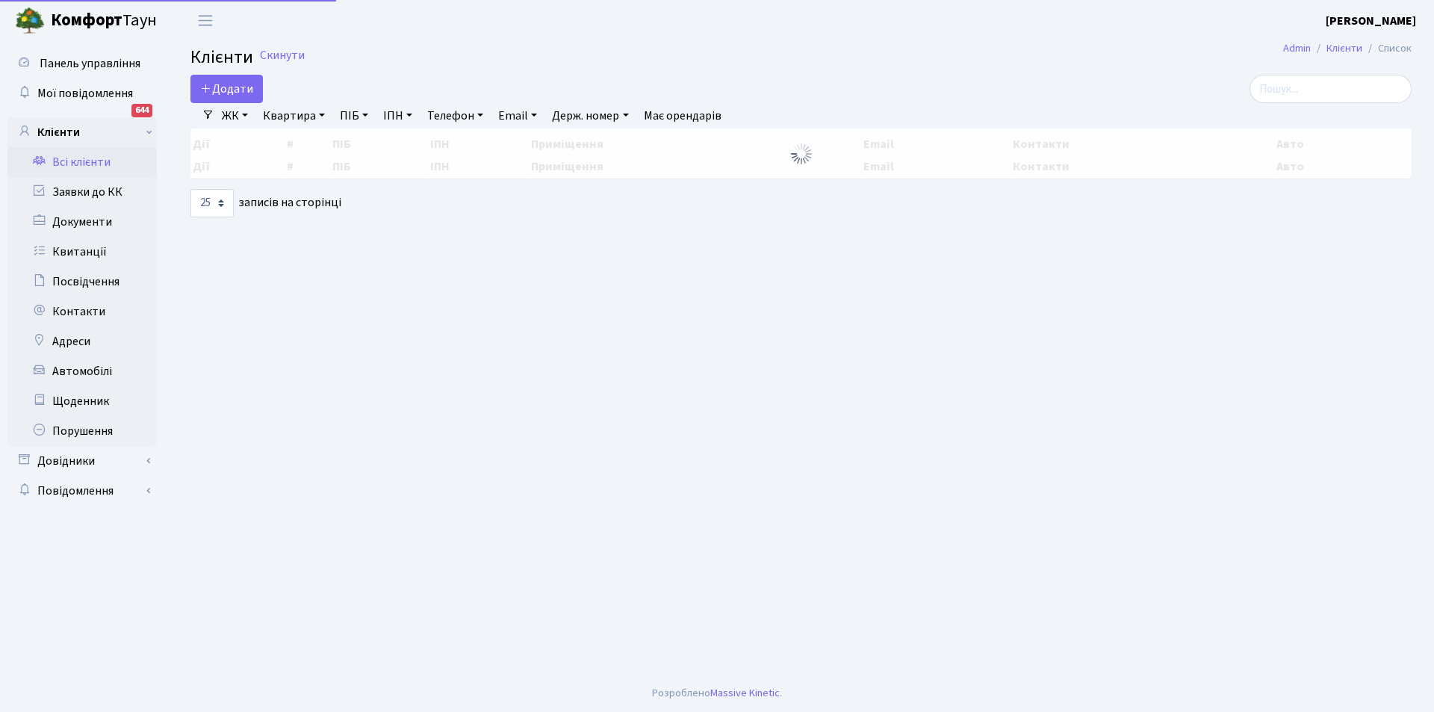
select select "25"
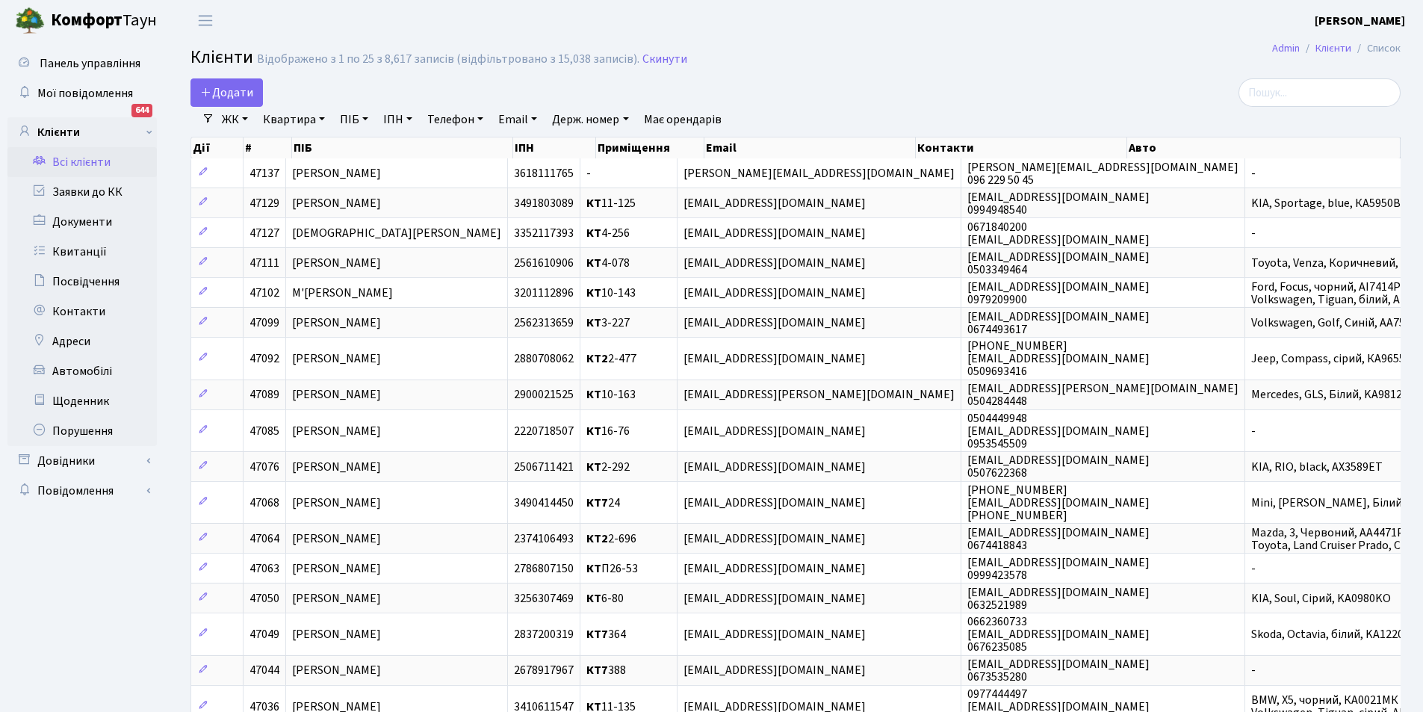
click at [99, 167] on link "Всі клієнти" at bounding box center [81, 162] width 149 height 30
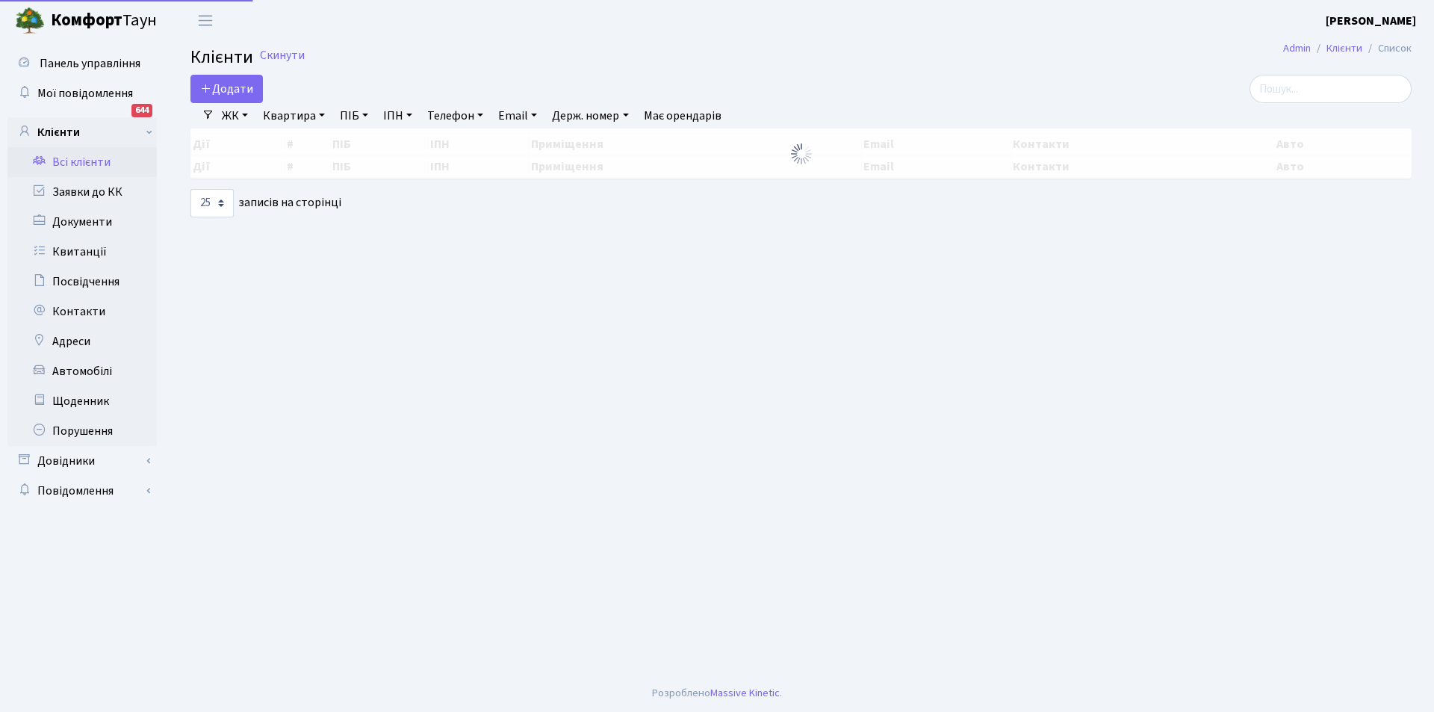
select select "25"
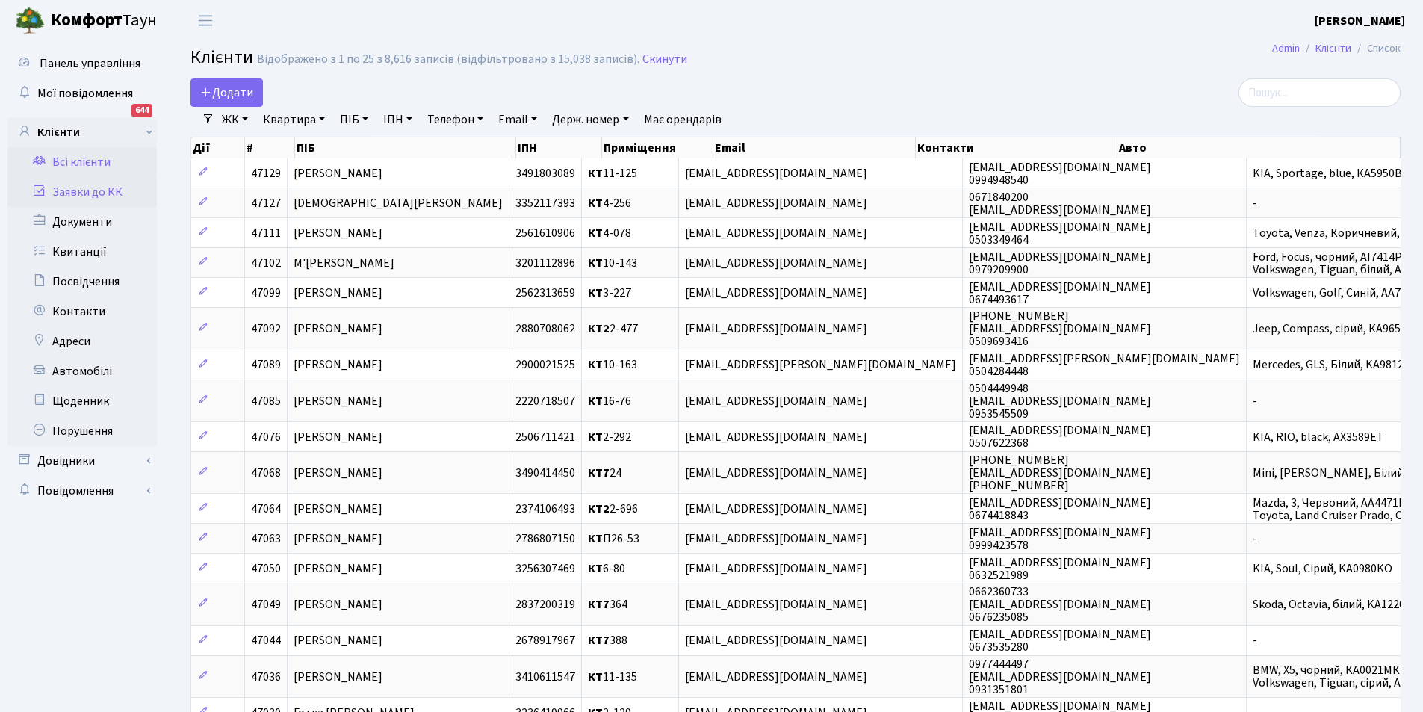
click at [111, 193] on link "Заявки до КК" at bounding box center [81, 192] width 149 height 30
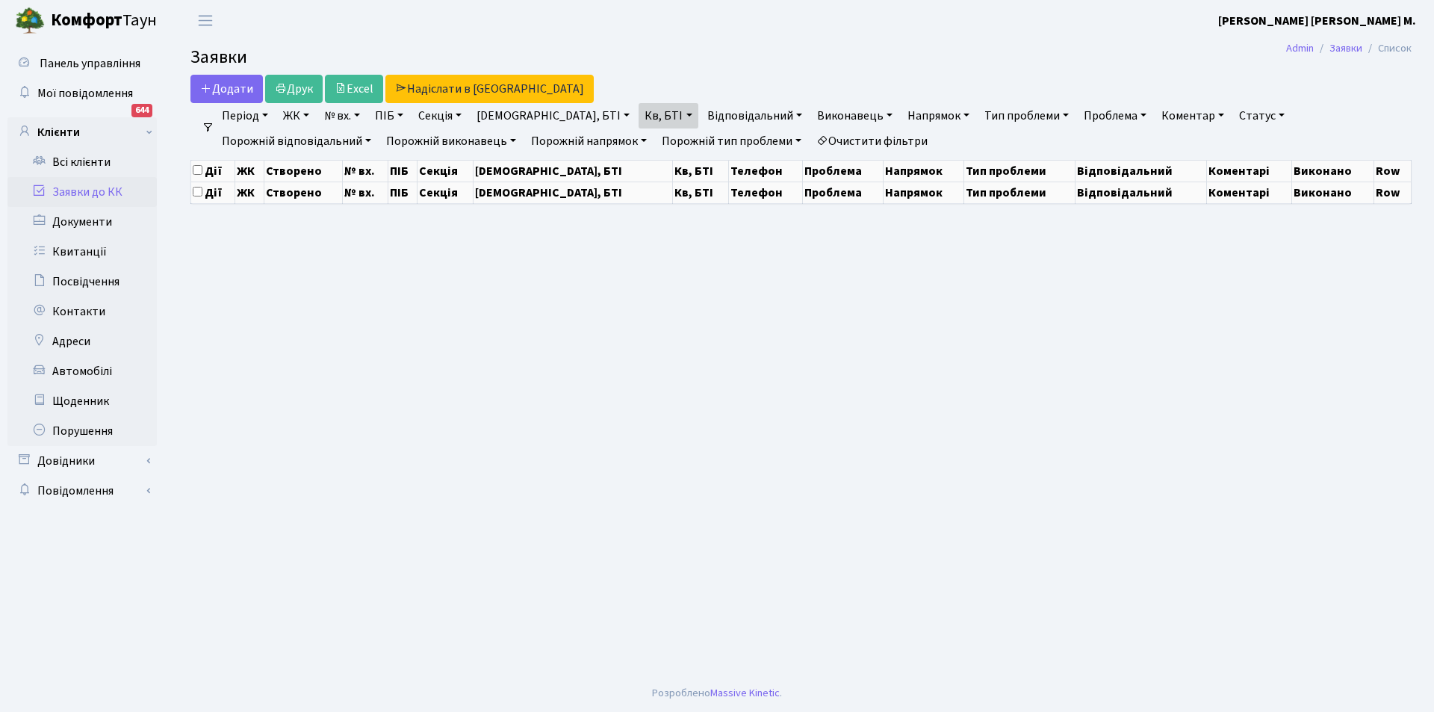
select select "25"
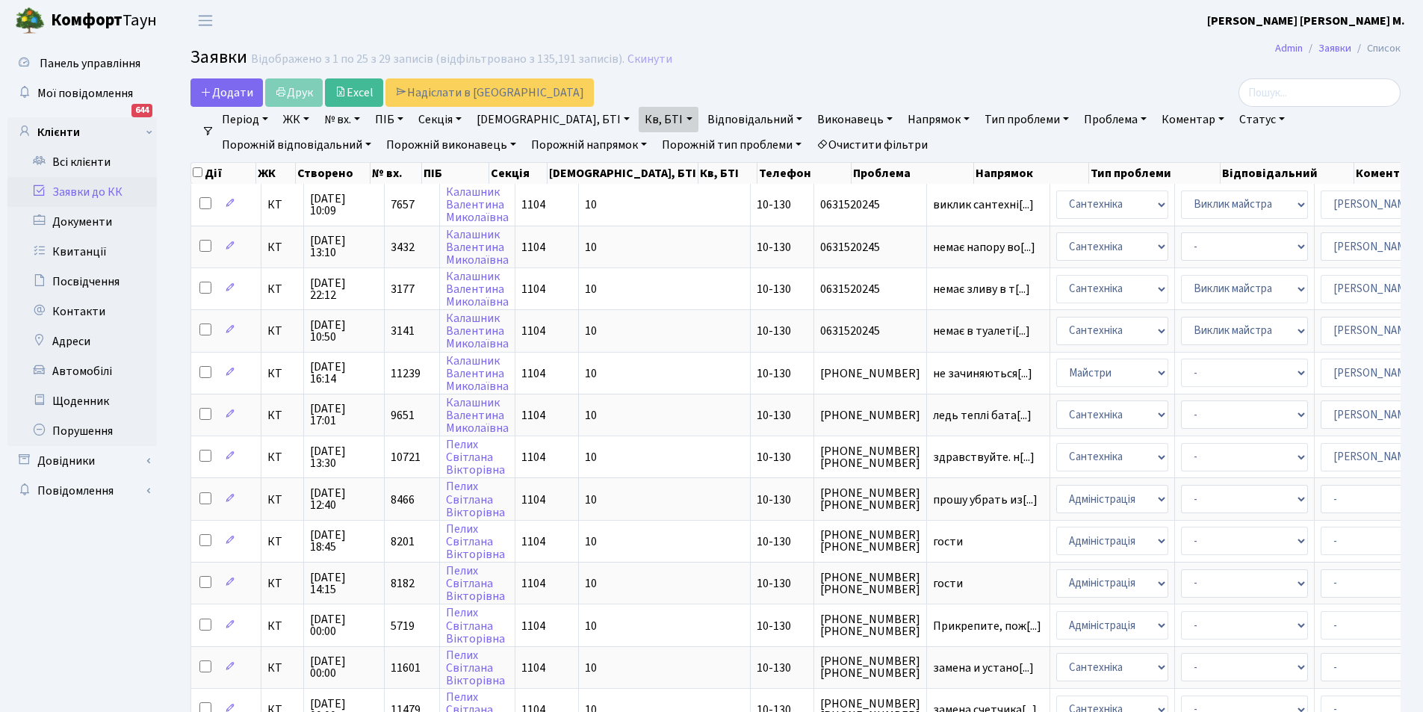
click at [810, 149] on link "Очистити фільтри" at bounding box center [871, 144] width 123 height 25
